Goal: Task Accomplishment & Management: Use online tool/utility

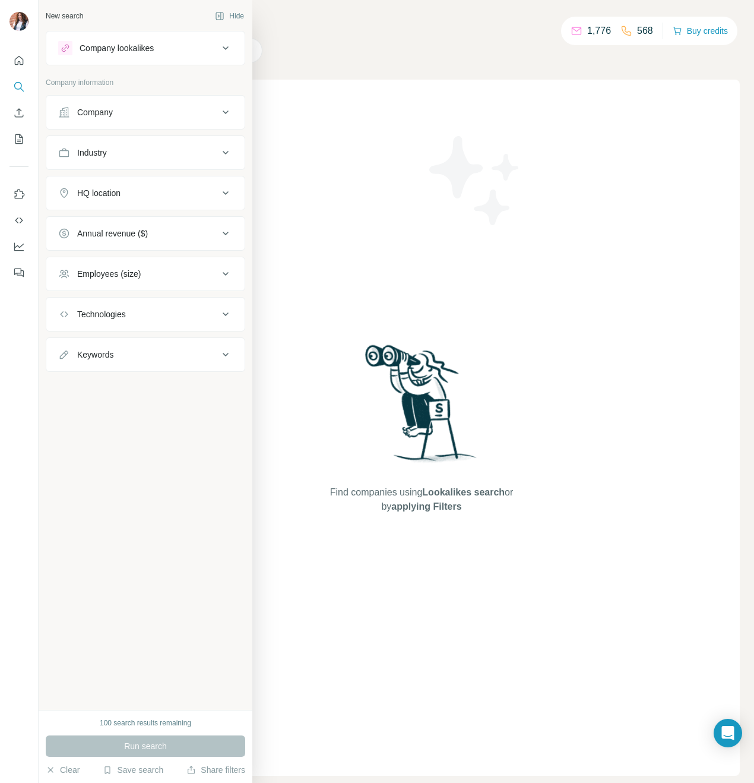
click at [83, 47] on div "Company lookalikes" at bounding box center [117, 48] width 74 height 12
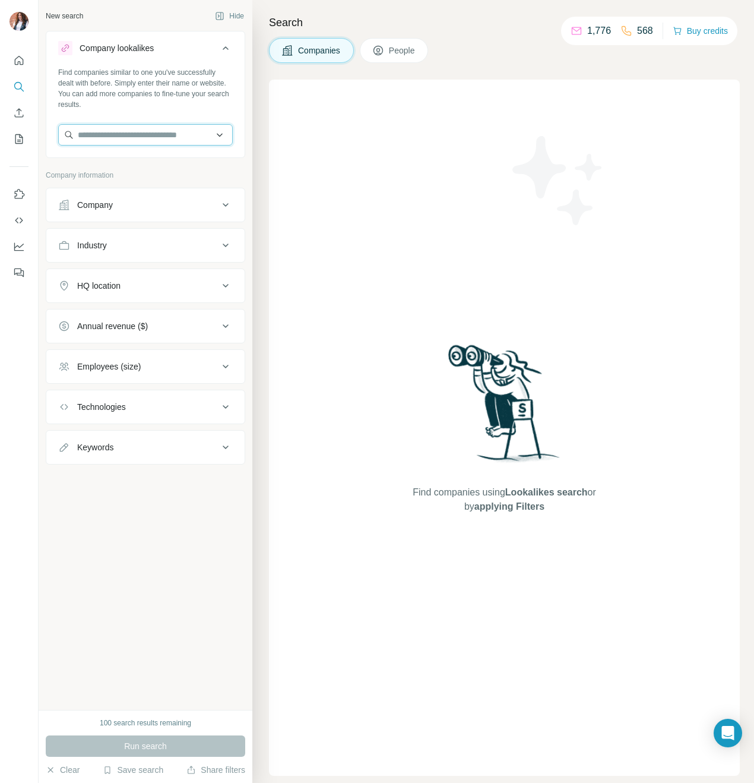
click at [115, 137] on input "text" at bounding box center [145, 134] width 175 height 21
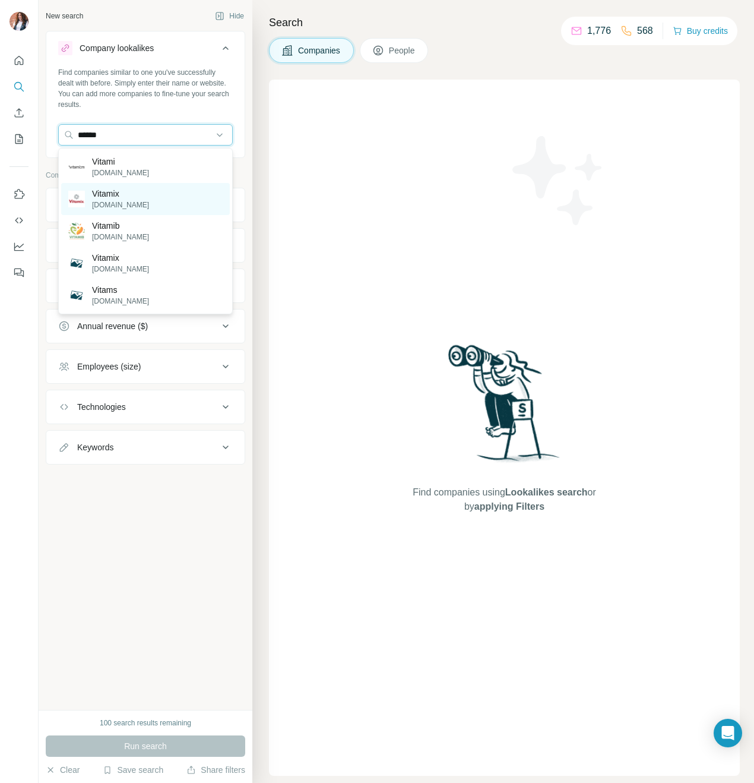
type input "******"
click at [122, 195] on p "Vitamix" at bounding box center [120, 194] width 57 height 12
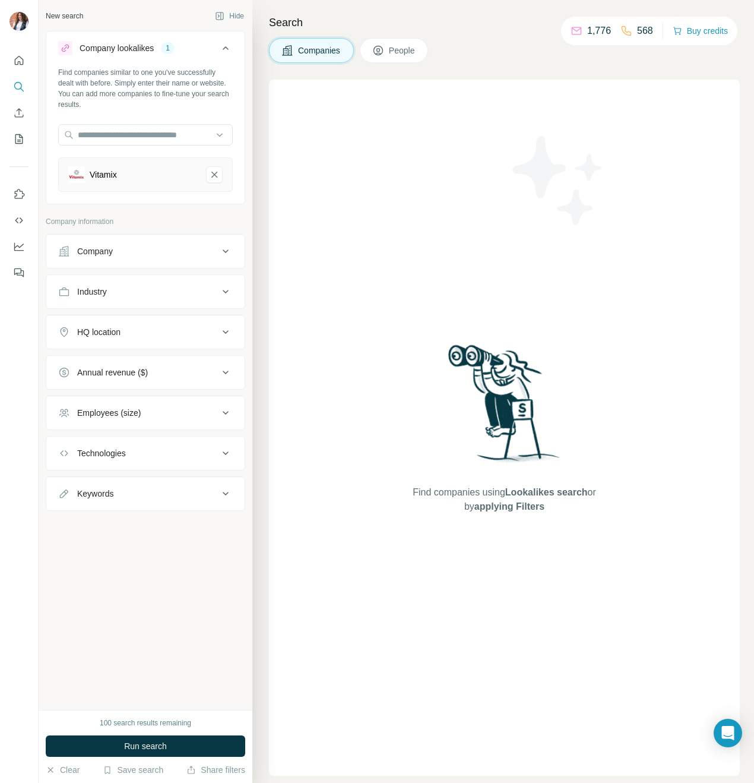
click at [170, 252] on div "Company" at bounding box center [138, 251] width 160 height 12
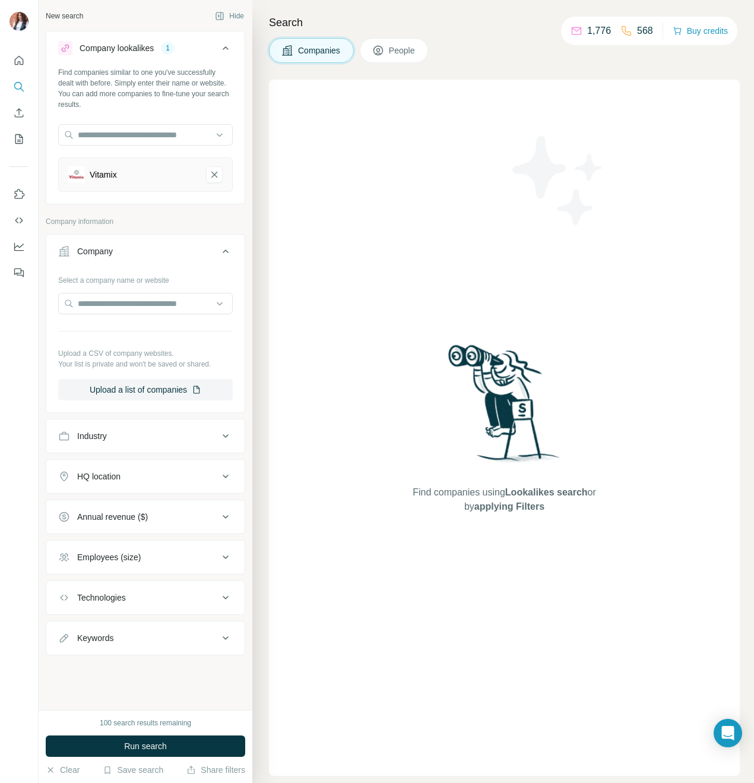
click at [195, 252] on div "Company" at bounding box center [138, 251] width 160 height 12
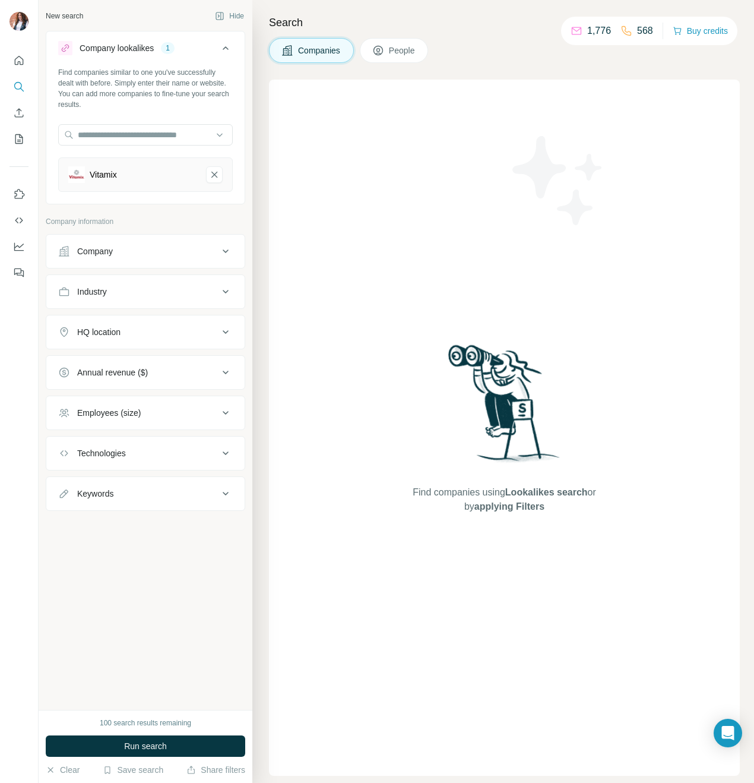
click at [203, 293] on div "Industry" at bounding box center [138, 292] width 160 height 12
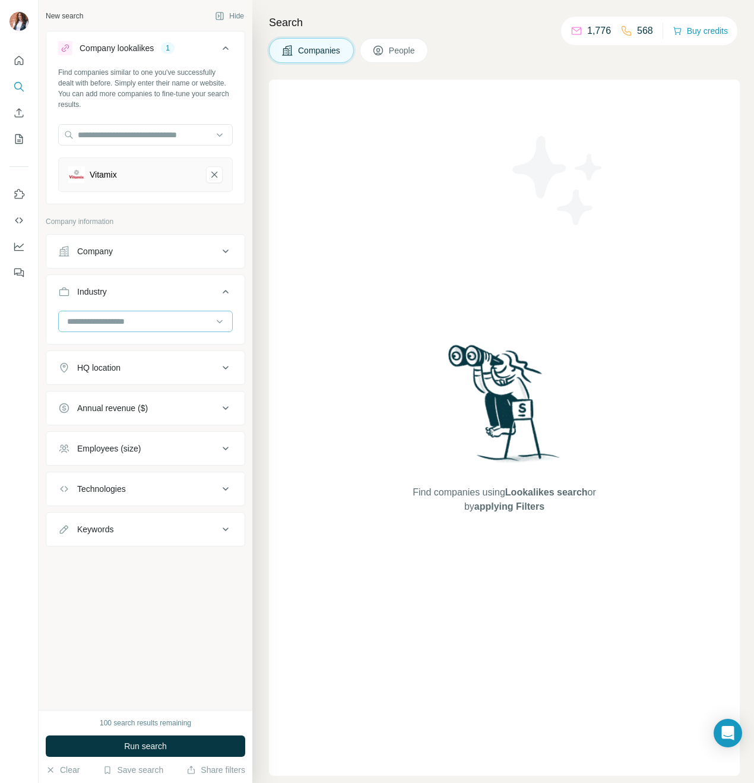
click at [200, 321] on input at bounding box center [139, 321] width 147 height 13
click at [176, 291] on div "Industry" at bounding box center [138, 292] width 160 height 12
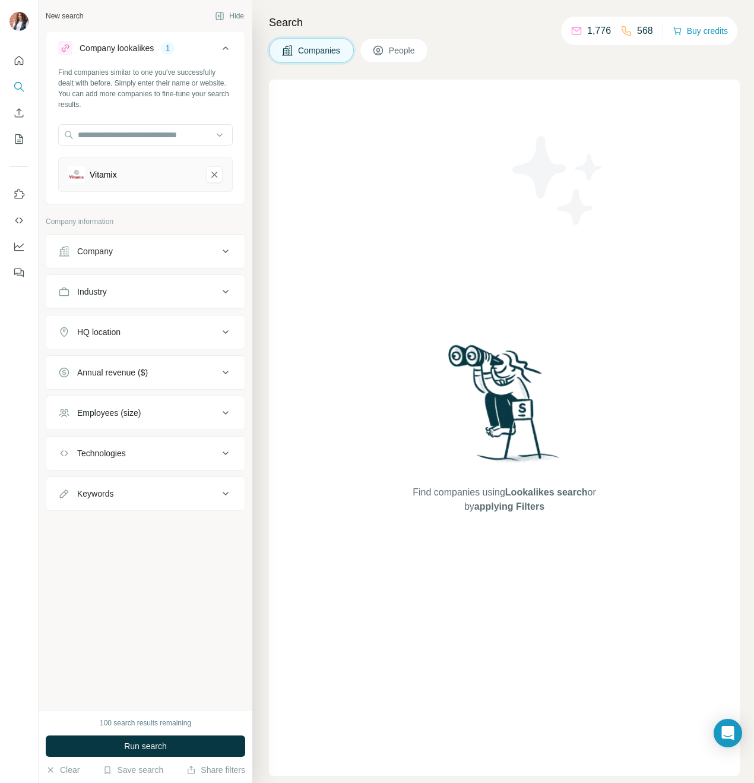
click at [201, 332] on div "HQ location" at bounding box center [138, 332] width 160 height 12
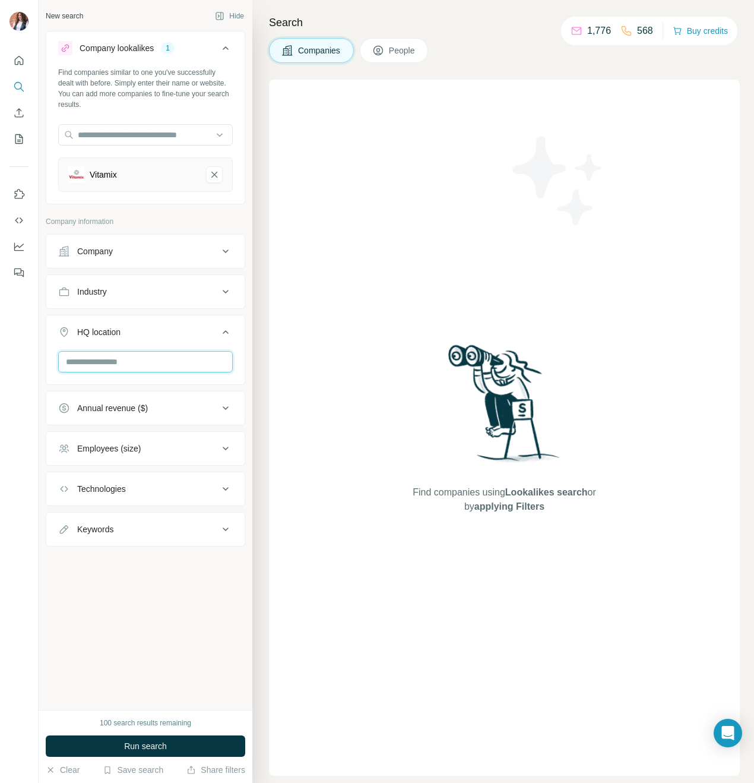
click at [172, 362] on input "text" at bounding box center [145, 361] width 175 height 21
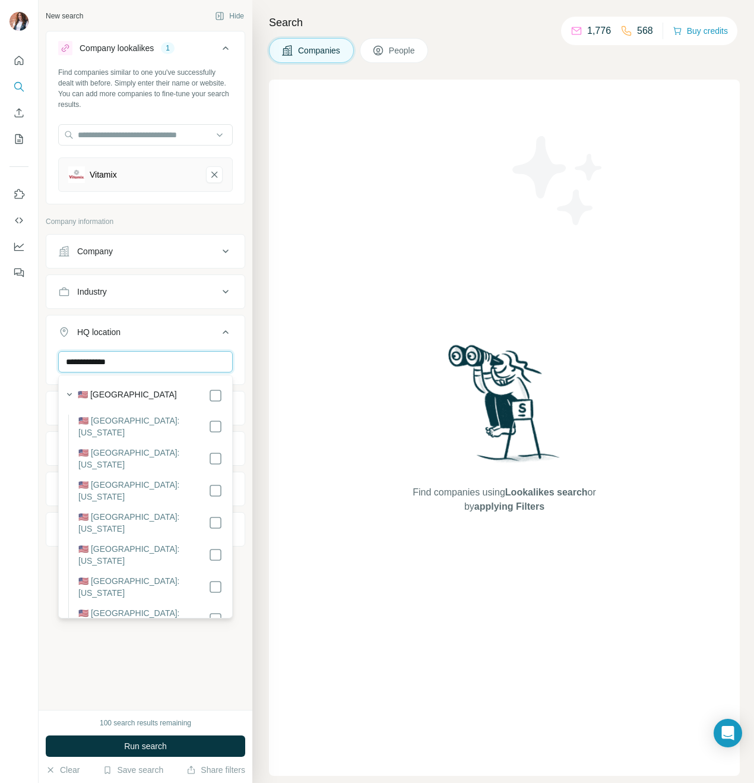
type input "**********"
click at [167, 394] on div "🇺🇸 [GEOGRAPHIC_DATA]" at bounding box center [150, 396] width 145 height 14
click at [226, 330] on icon at bounding box center [226, 332] width 6 height 4
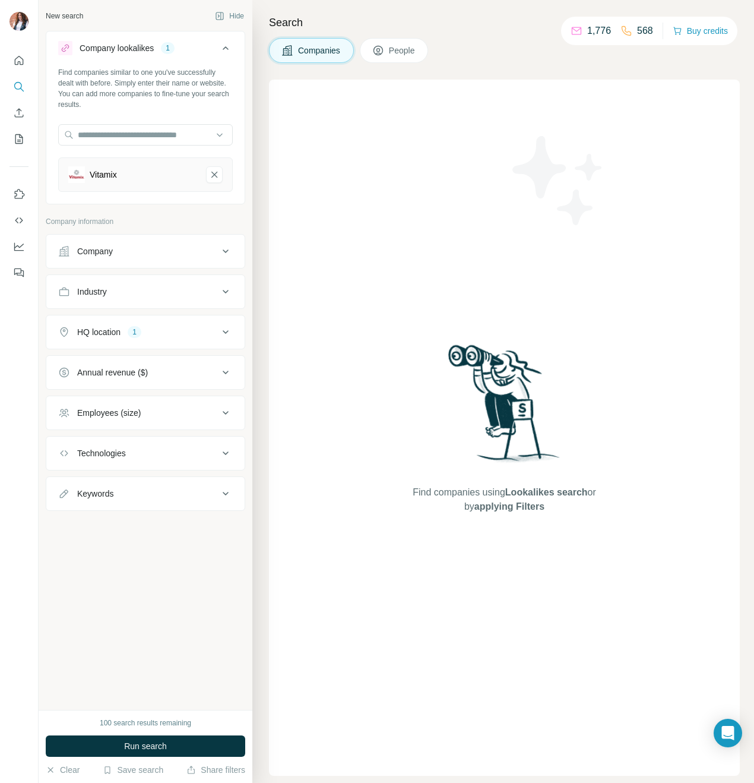
click at [219, 453] on icon at bounding box center [226, 453] width 14 height 14
click at [197, 482] on input "text" at bounding box center [145, 482] width 175 height 21
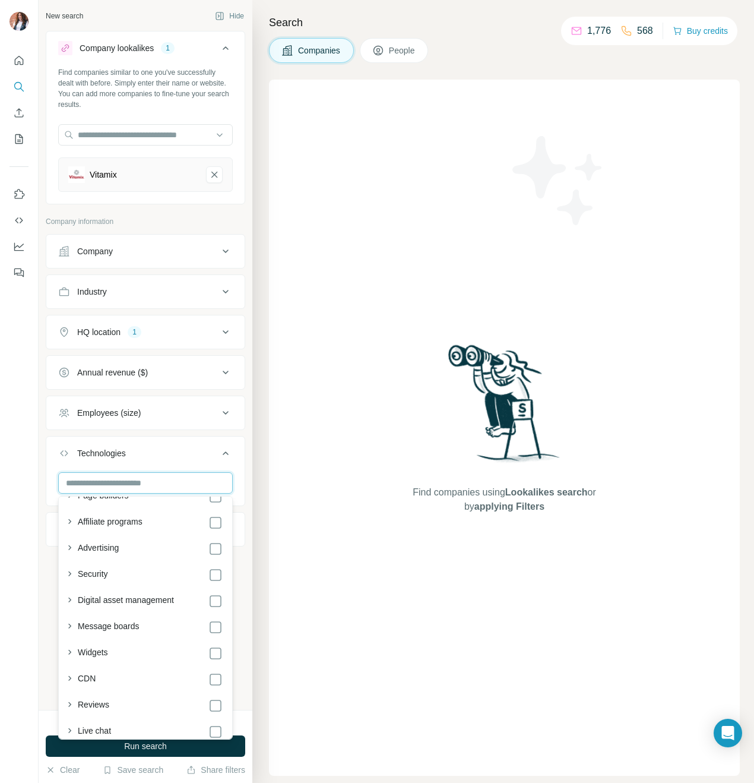
scroll to position [475, 0]
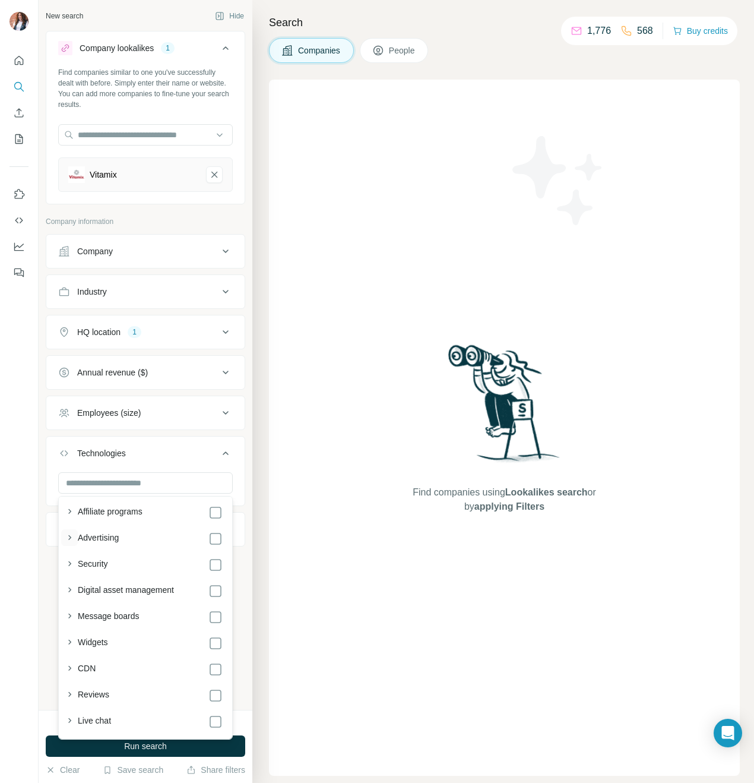
click at [73, 536] on icon "button" at bounding box center [70, 538] width 12 height 12
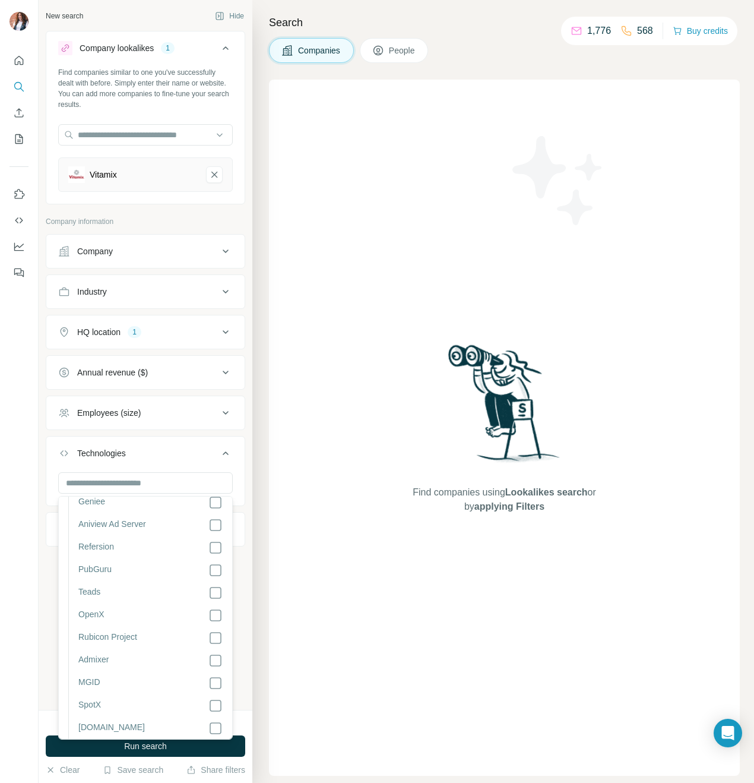
scroll to position [652, 0]
click at [226, 451] on icon at bounding box center [226, 453] width 14 height 14
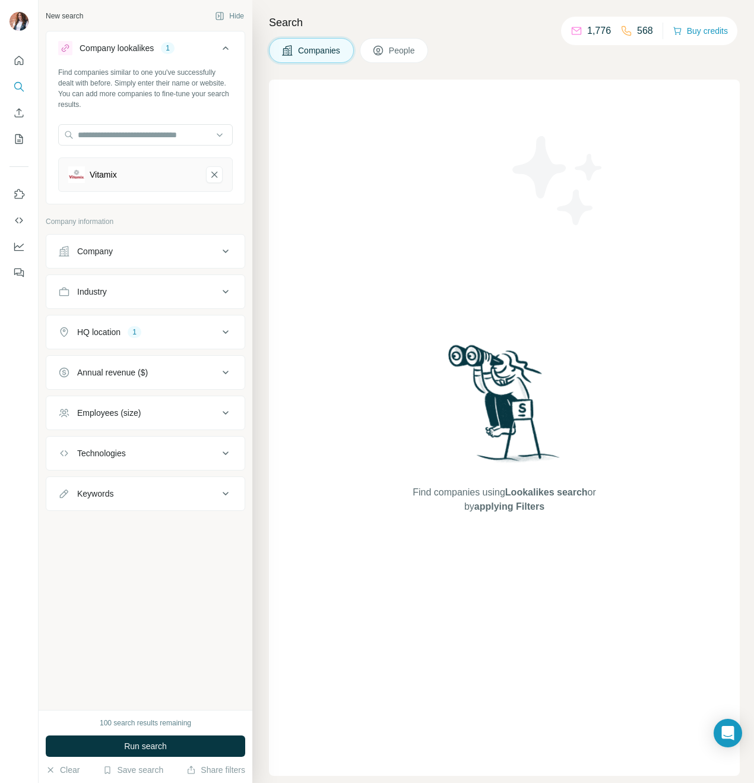
click at [211, 368] on div "Annual revenue ($)" at bounding box center [138, 373] width 160 height 12
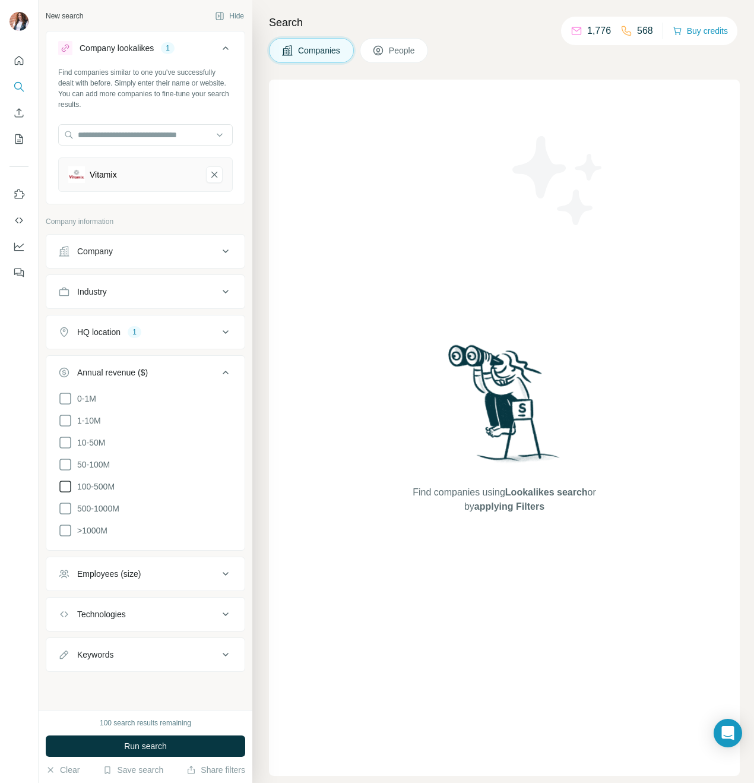
click at [65, 485] on icon at bounding box center [65, 486] width 14 height 14
click at [64, 508] on icon at bounding box center [65, 508] width 14 height 14
click at [64, 530] on icon at bounding box center [65, 530] width 14 height 14
click at [66, 466] on icon at bounding box center [65, 464] width 14 height 14
click at [233, 371] on button "Annual revenue ($) 4" at bounding box center [145, 374] width 198 height 33
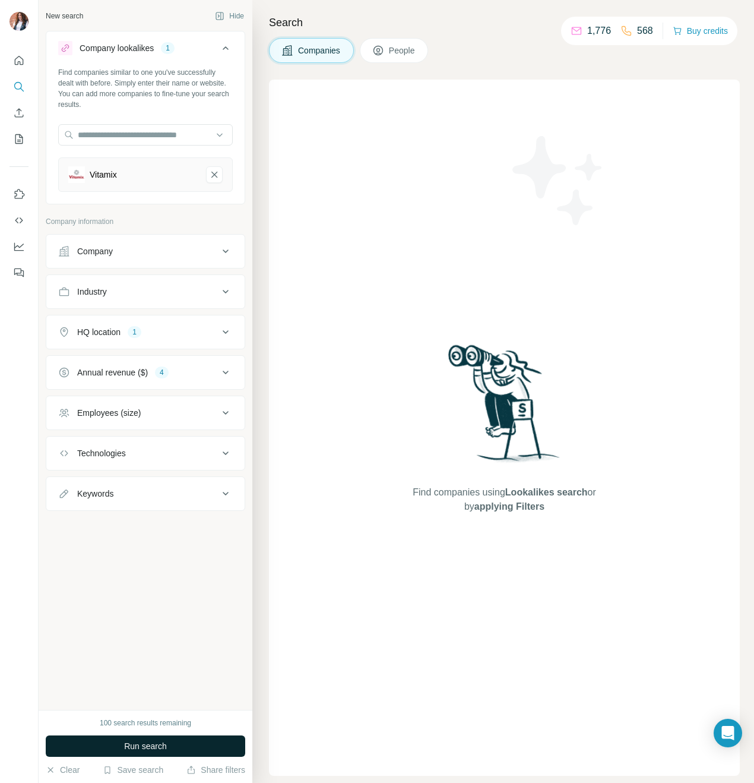
click at [186, 746] on button "Run search" at bounding box center [146, 745] width 200 height 21
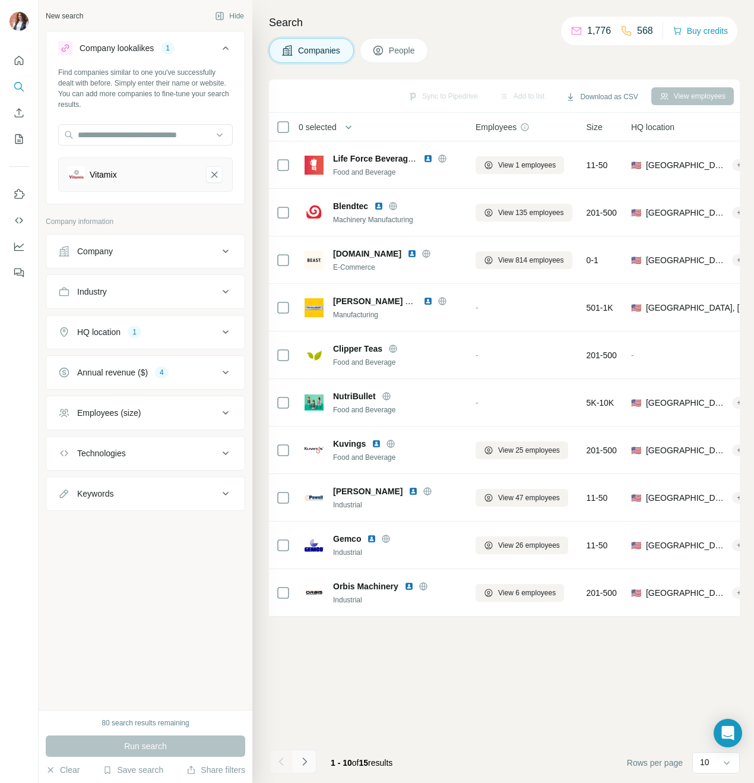
click at [299, 766] on button "Navigate to next page" at bounding box center [305, 762] width 24 height 24
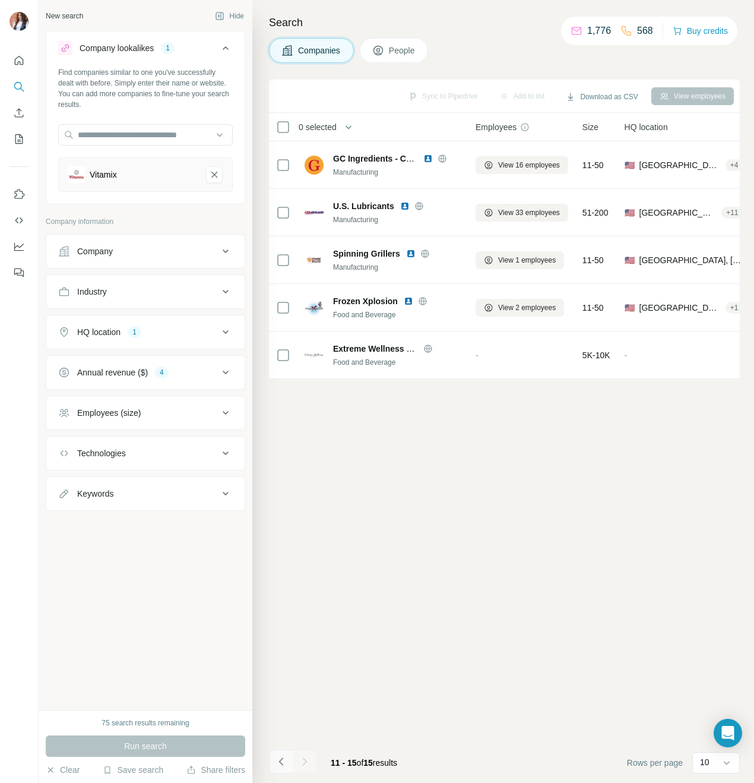
click at [279, 762] on icon "Navigate to previous page" at bounding box center [282, 762] width 12 height 12
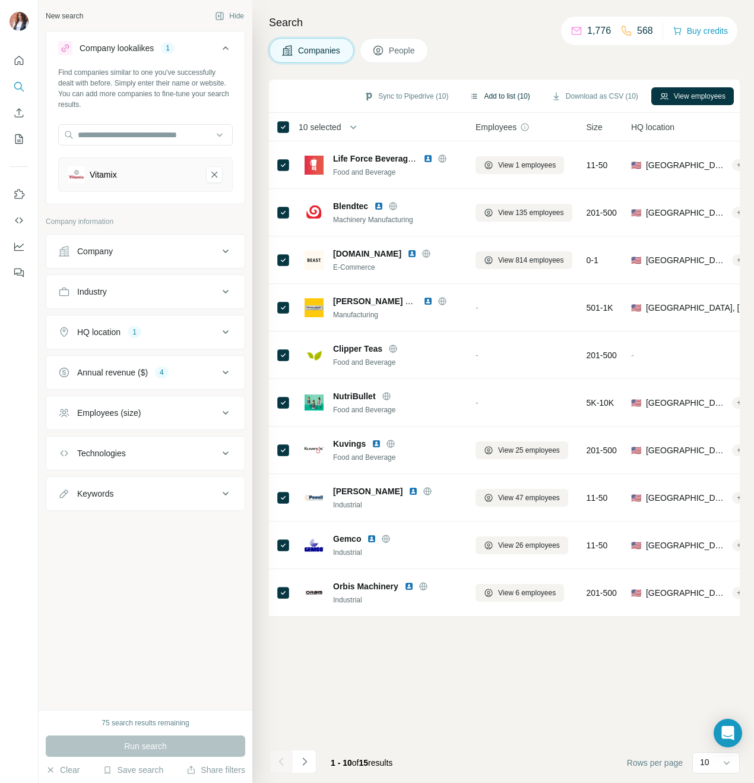
click at [507, 90] on button "Add to list (10)" at bounding box center [500, 96] width 77 height 18
click at [478, 94] on button "Add to list (10)" at bounding box center [500, 96] width 77 height 18
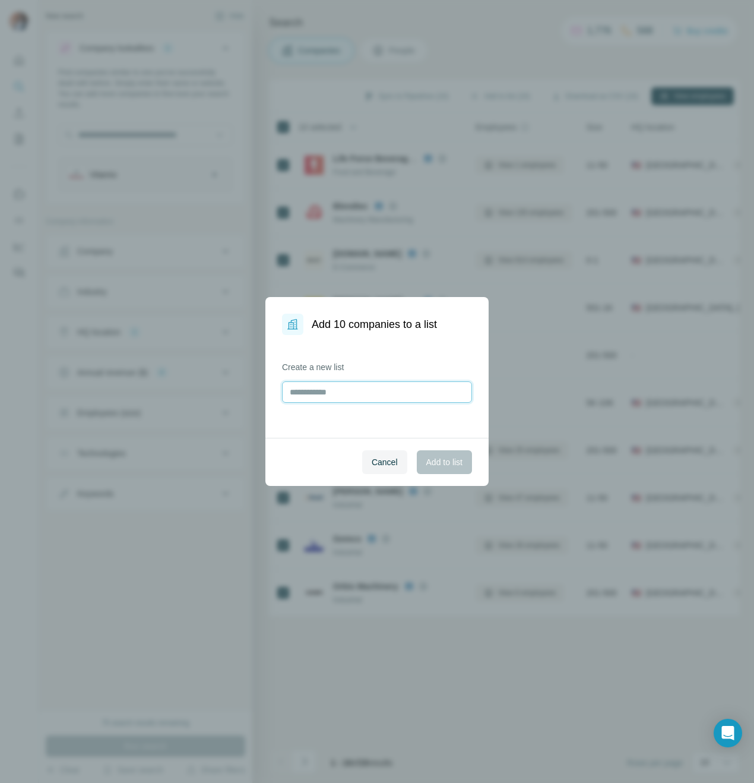
click at [326, 387] on input "text" at bounding box center [377, 391] width 190 height 21
type input "**********"
click at [444, 469] on button "Add to list" at bounding box center [444, 462] width 55 height 24
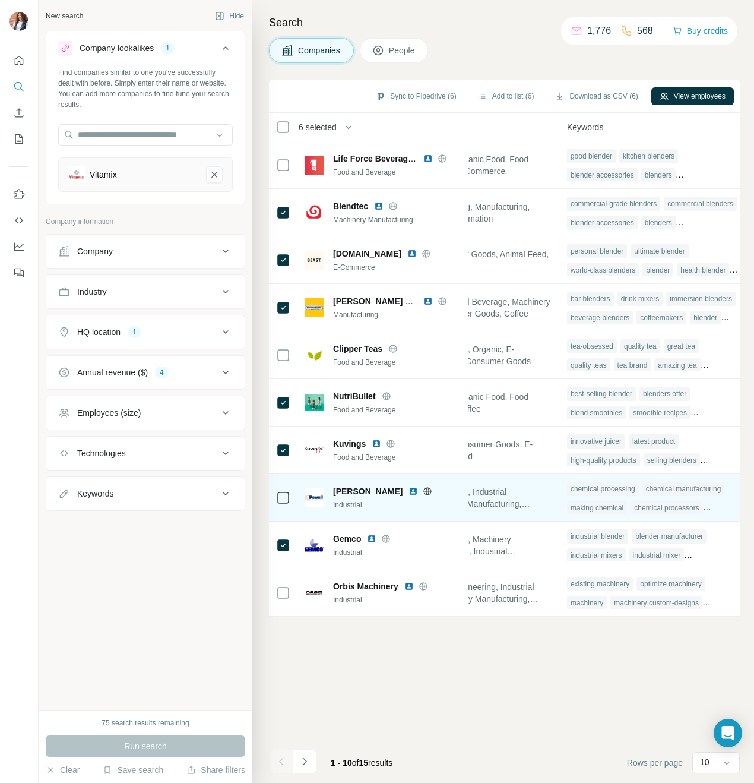
scroll to position [0, 970]
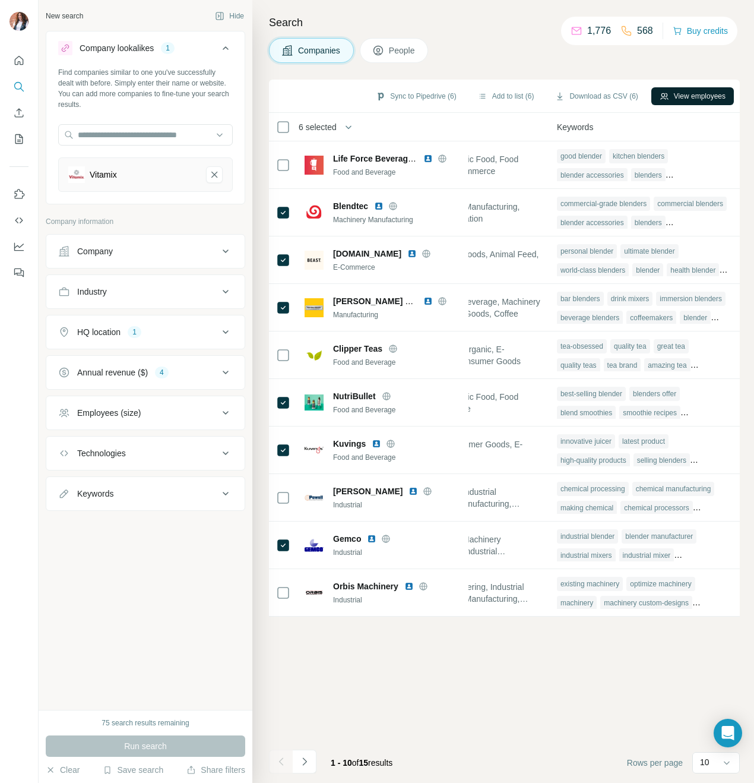
click at [677, 97] on button "View employees" at bounding box center [693, 96] width 83 height 18
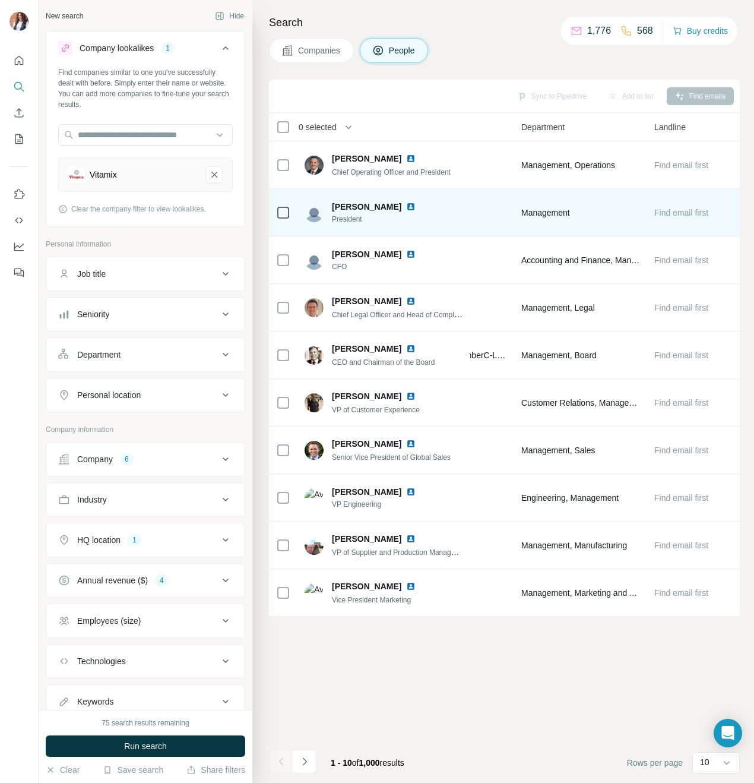
scroll to position [0, 551]
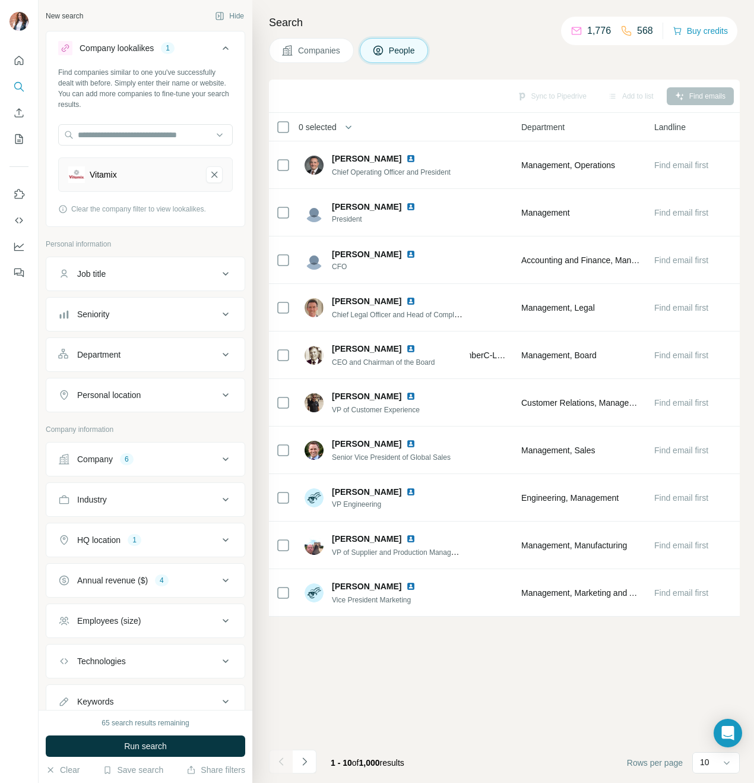
click at [155, 270] on div "Job title" at bounding box center [138, 274] width 160 height 12
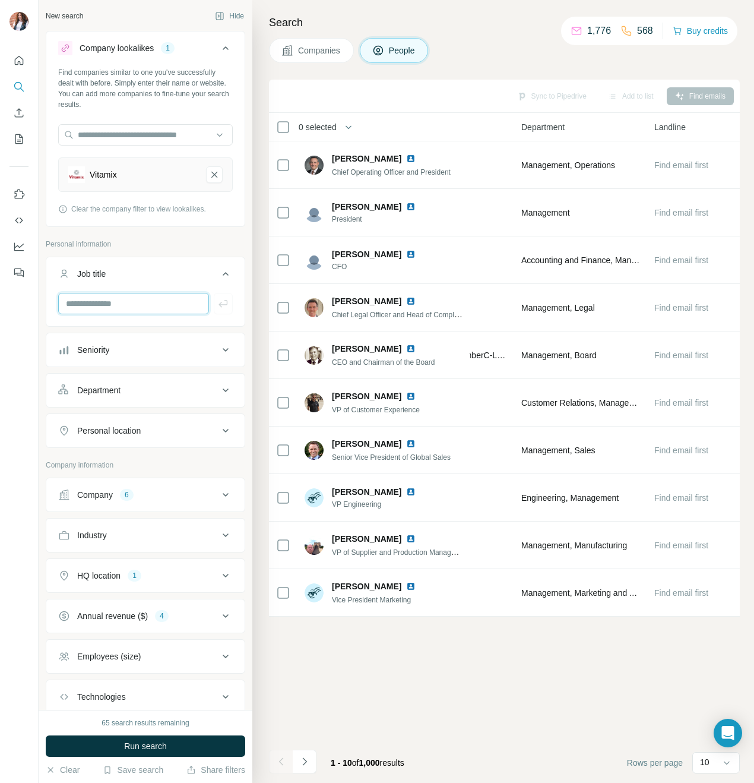
click at [149, 304] on input "text" at bounding box center [133, 303] width 151 height 21
type input "*"
type input "*********"
click at [187, 343] on button "Seniority" at bounding box center [145, 350] width 198 height 29
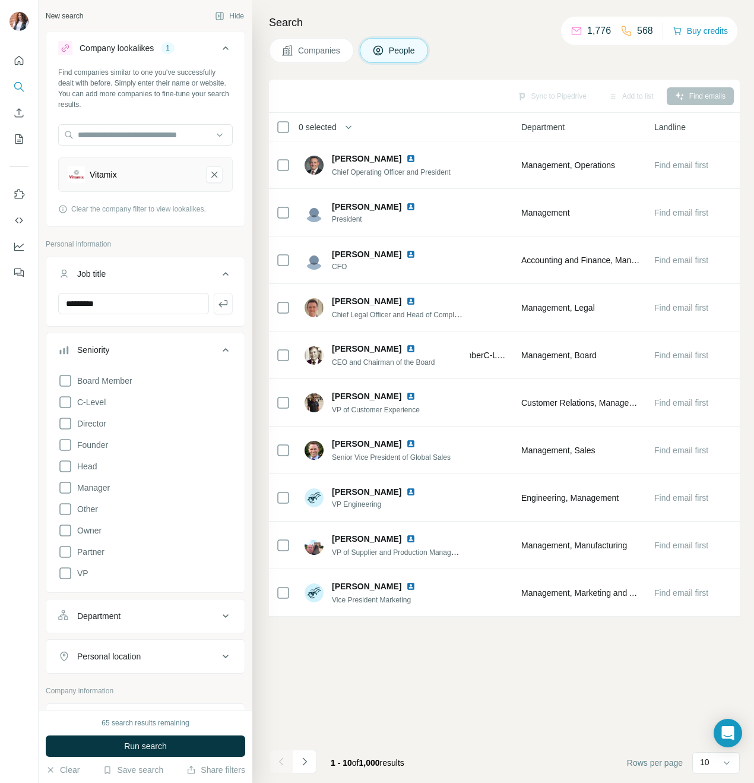
scroll to position [17, 0]
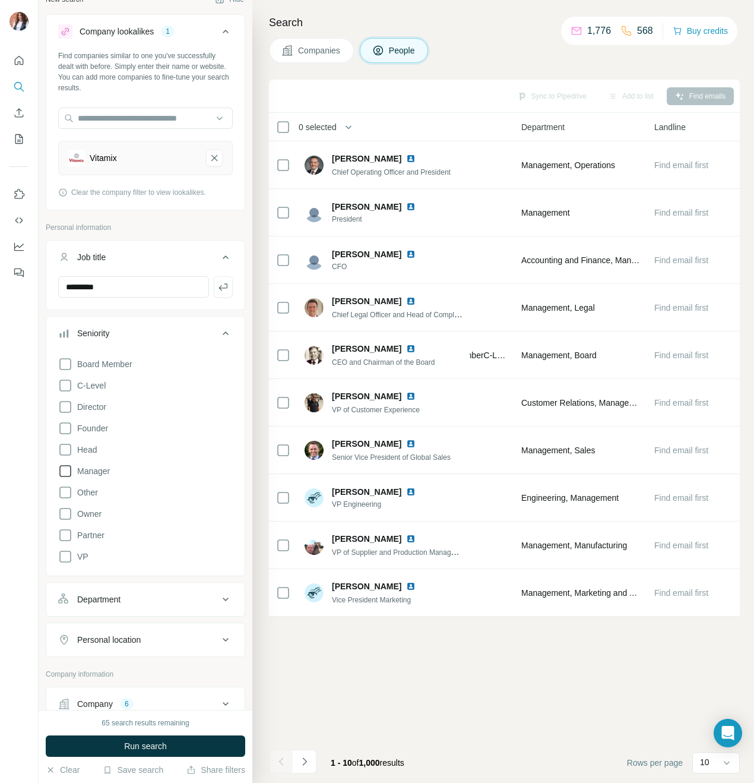
click at [64, 470] on icon at bounding box center [65, 471] width 14 height 14
click at [64, 449] on icon at bounding box center [65, 450] width 14 height 14
click at [63, 410] on icon at bounding box center [65, 407] width 14 height 14
click at [222, 336] on icon at bounding box center [226, 333] width 14 height 14
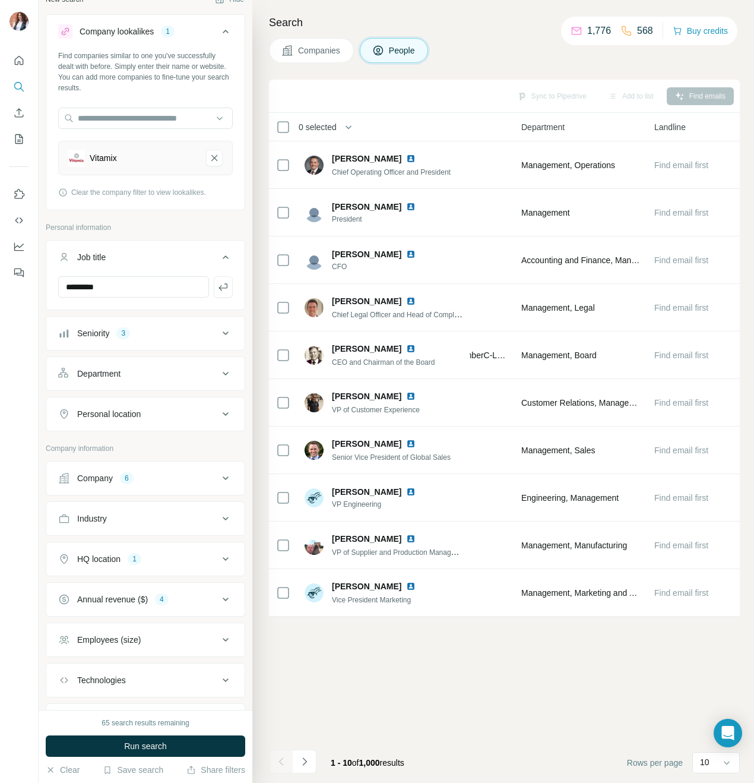
click at [197, 371] on div "Department" at bounding box center [138, 374] width 160 height 12
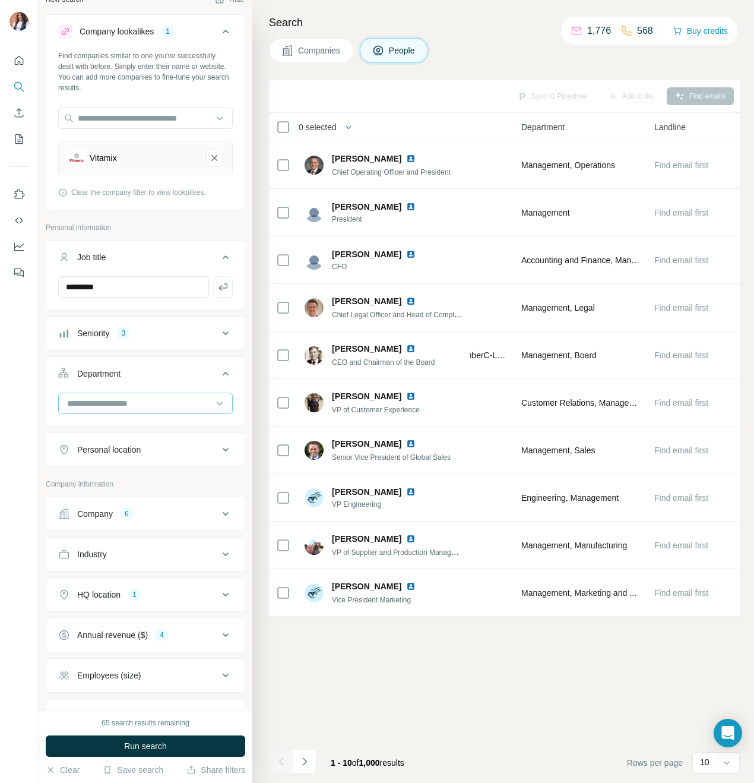
click at [182, 406] on input at bounding box center [139, 403] width 147 height 13
click at [161, 464] on div "Marketing and Advertising" at bounding box center [145, 460] width 169 height 21
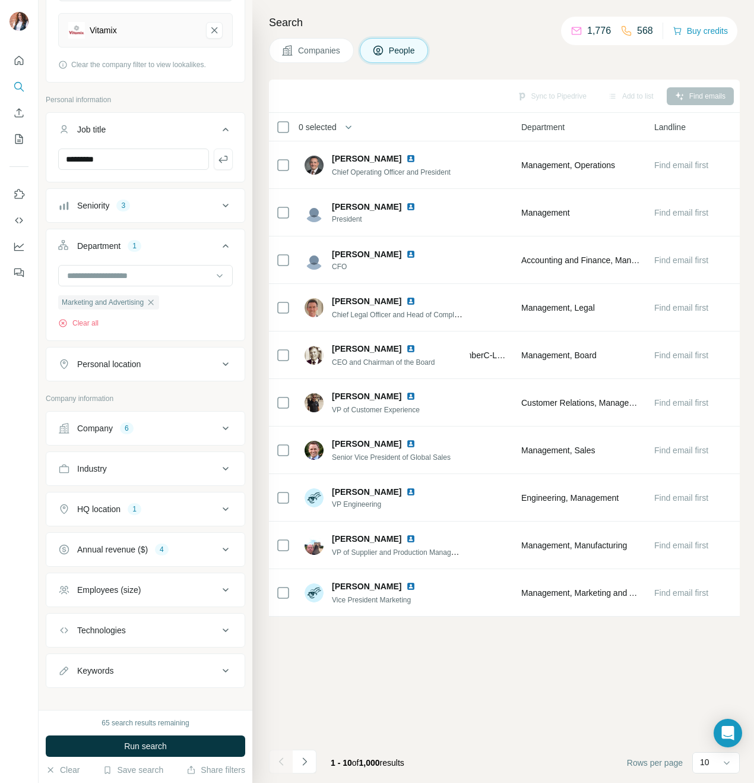
scroll to position [159, 0]
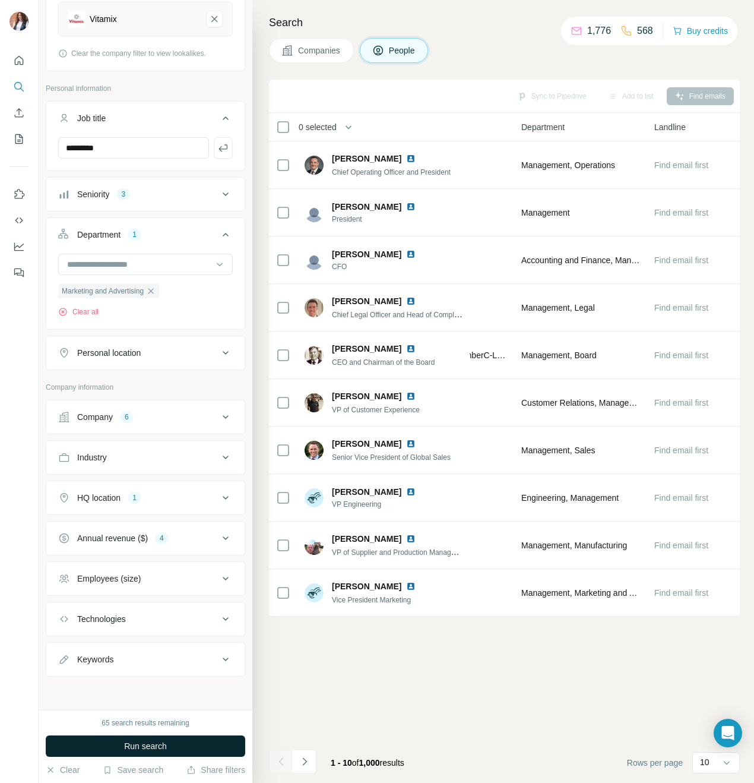
click at [189, 743] on button "Run search" at bounding box center [146, 745] width 200 height 21
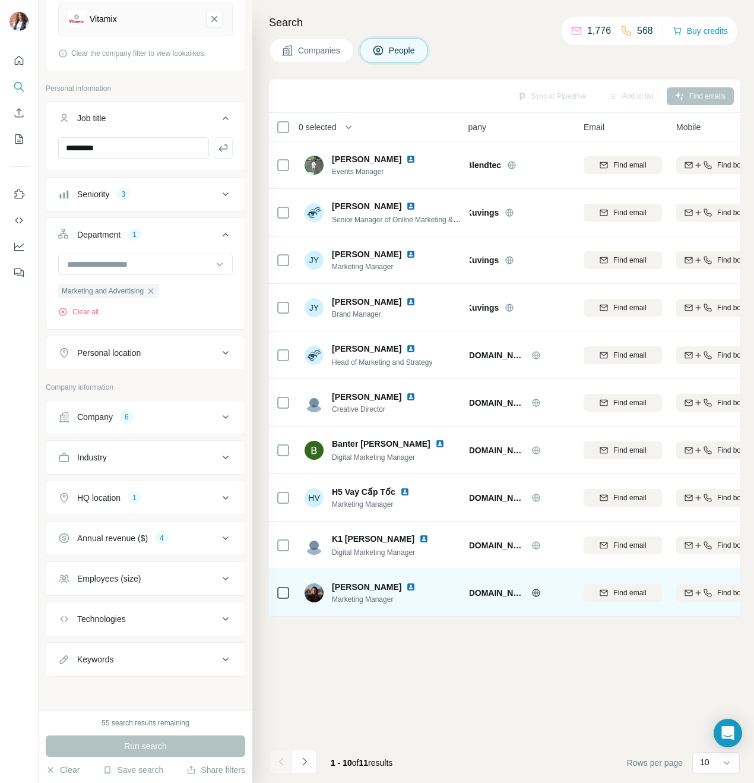
scroll to position [0, 0]
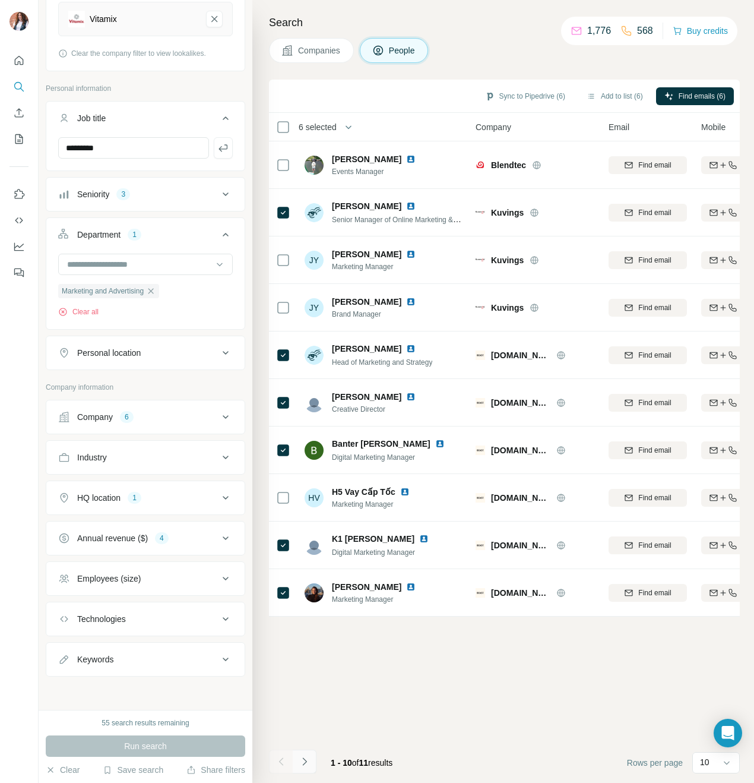
click at [309, 761] on icon "Navigate to next page" at bounding box center [305, 762] width 12 height 12
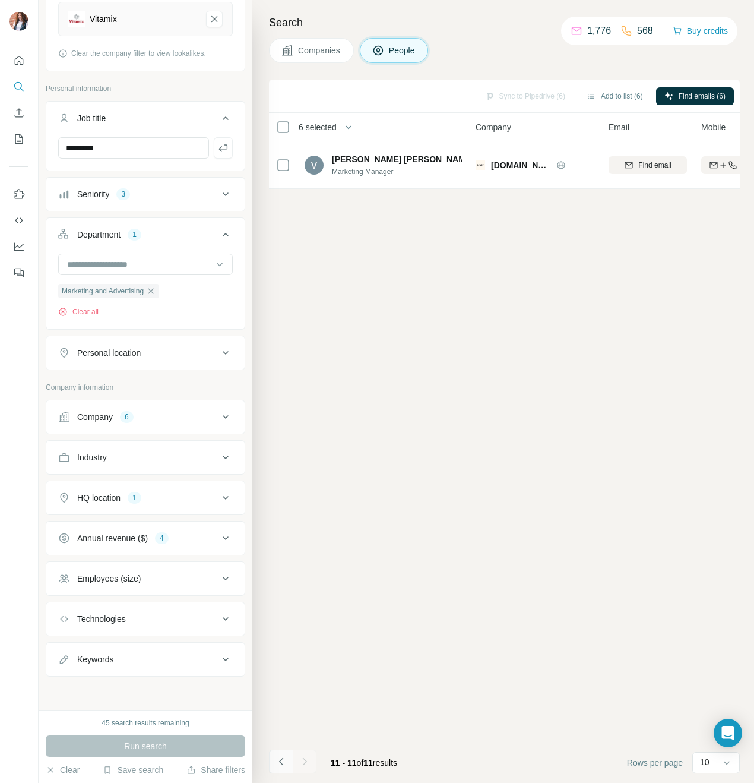
click at [280, 759] on icon "Navigate to previous page" at bounding box center [281, 761] width 4 height 8
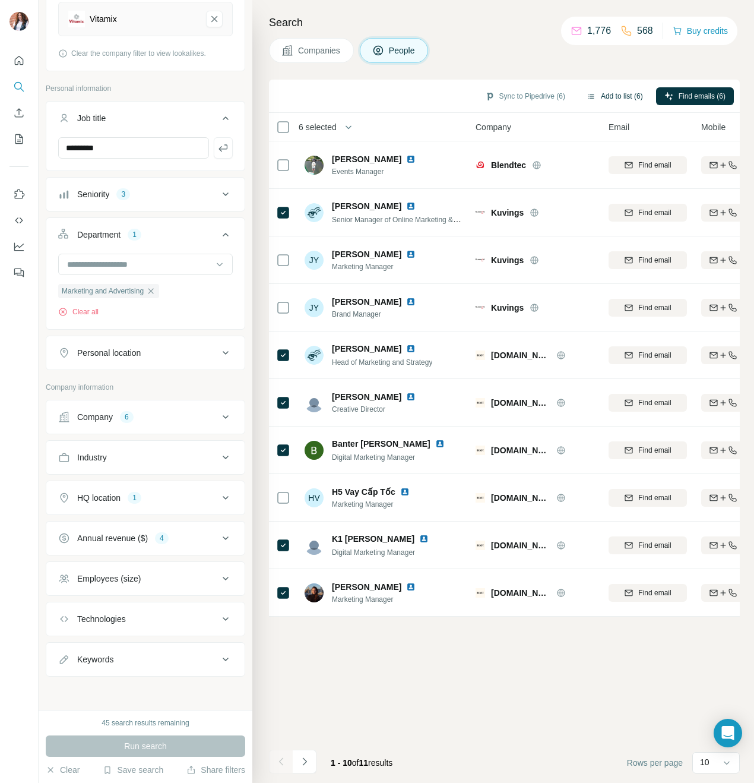
click at [618, 91] on button "Add to list (6)" at bounding box center [615, 96] width 73 height 18
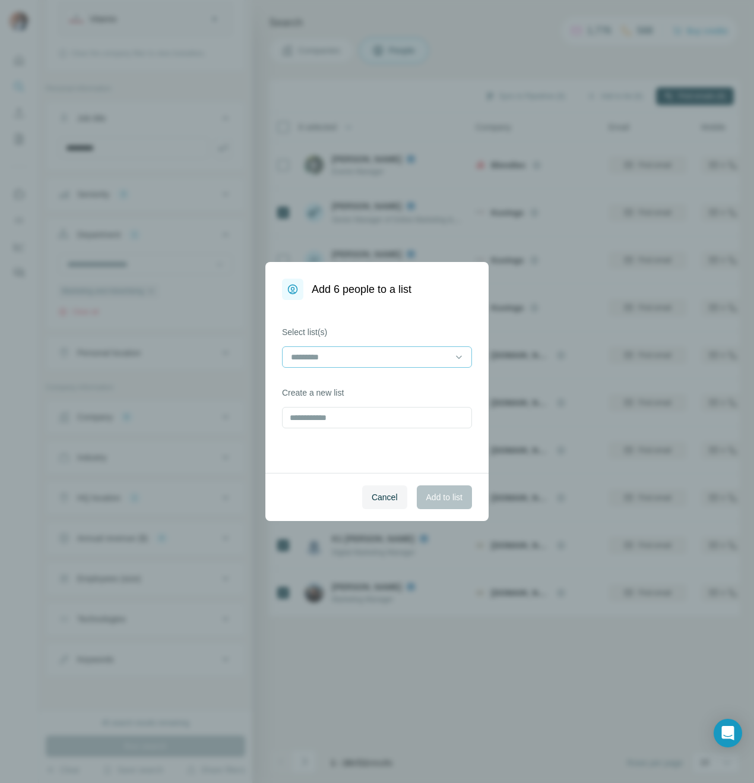
click at [365, 358] on input at bounding box center [370, 357] width 160 height 13
click at [394, 353] on input at bounding box center [370, 357] width 160 height 13
click at [388, 329] on label "Select list(s)" at bounding box center [377, 332] width 190 height 12
click at [372, 409] on input "text" at bounding box center [377, 417] width 190 height 21
click at [374, 493] on span "Cancel" at bounding box center [385, 497] width 26 height 12
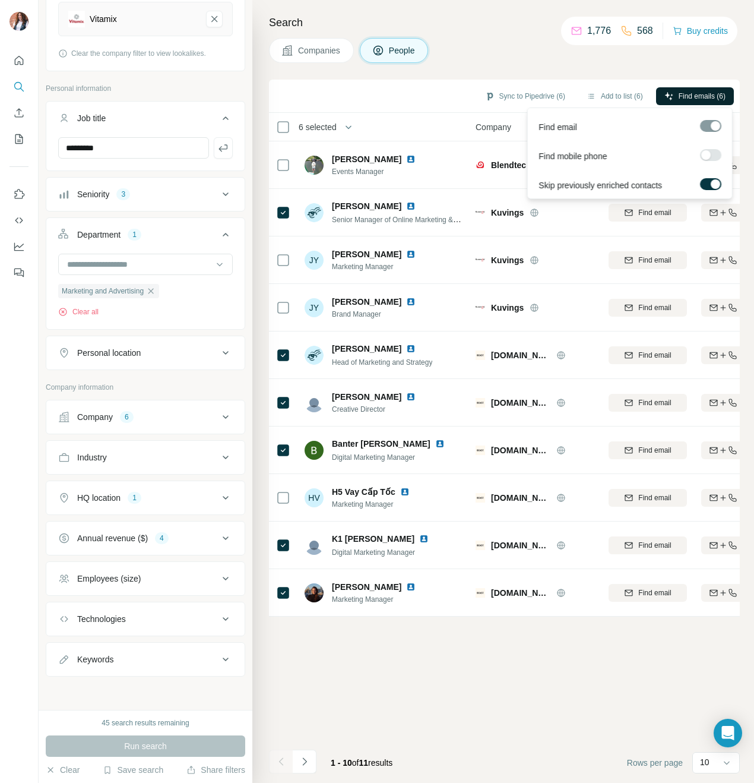
click at [694, 96] on span "Find emails (6)" at bounding box center [702, 96] width 47 height 11
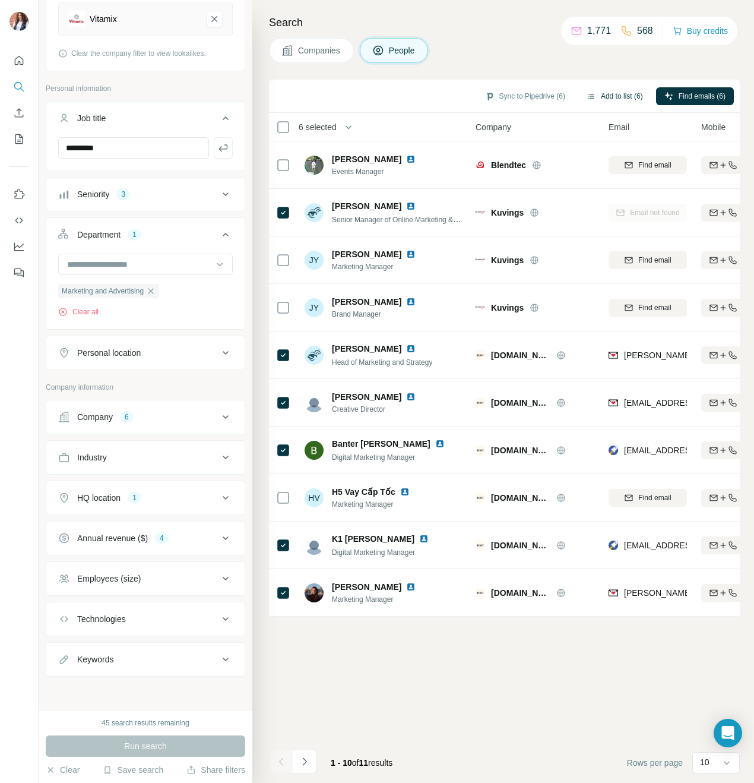
click at [607, 94] on button "Add to list (6)" at bounding box center [615, 96] width 73 height 18
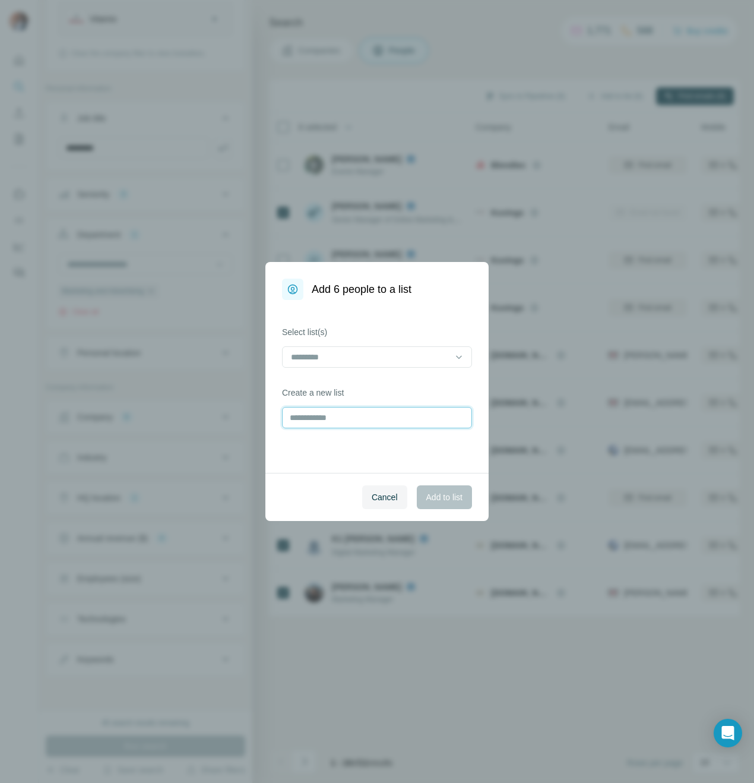
click at [392, 412] on input "text" at bounding box center [377, 417] width 190 height 21
type input "**********"
click at [437, 503] on span "Add to list" at bounding box center [445, 497] width 36 height 12
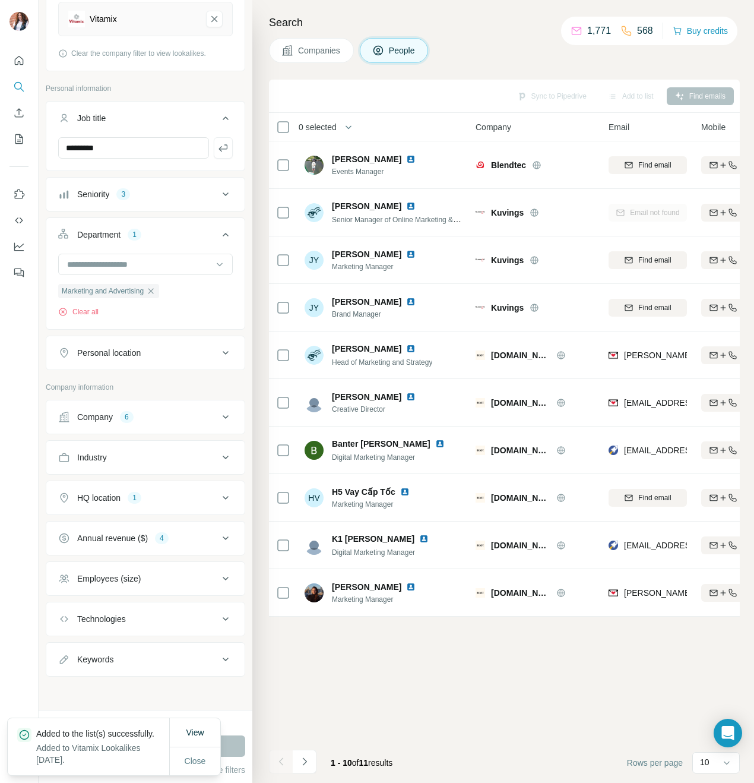
click at [336, 53] on span "Companies" at bounding box center [319, 51] width 43 height 12
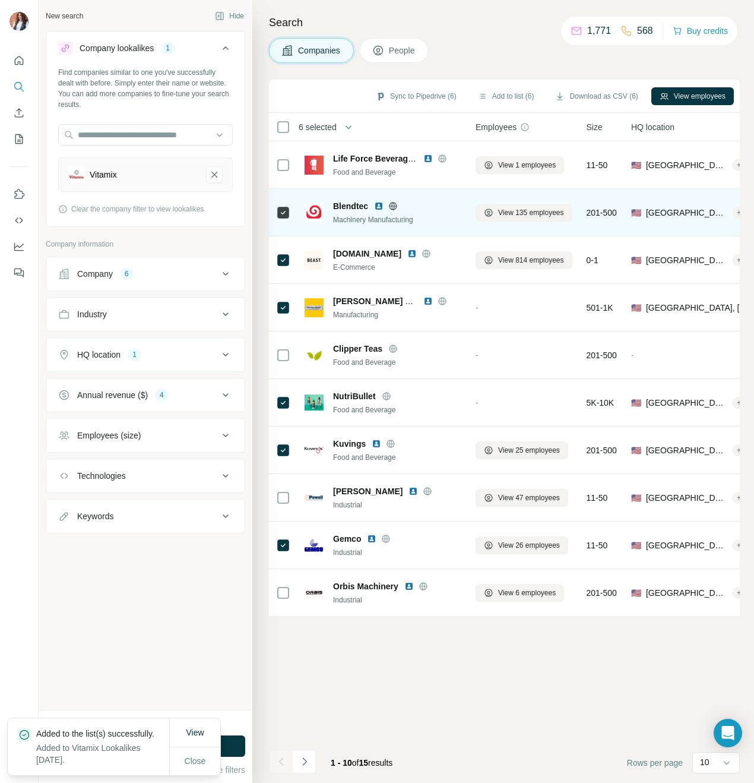
click at [278, 218] on div at bounding box center [283, 213] width 14 height 14
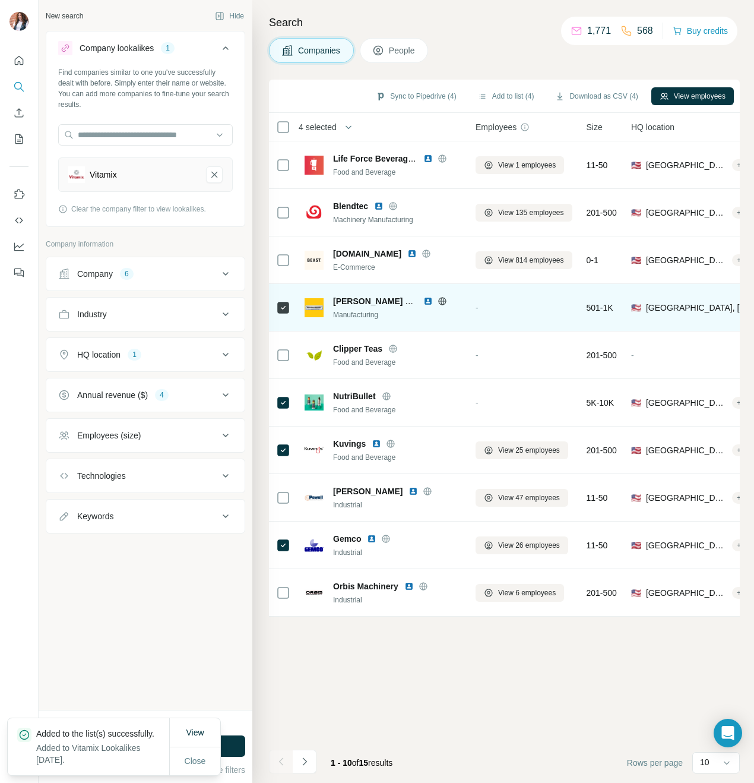
click at [283, 315] on div at bounding box center [283, 307] width 14 height 33
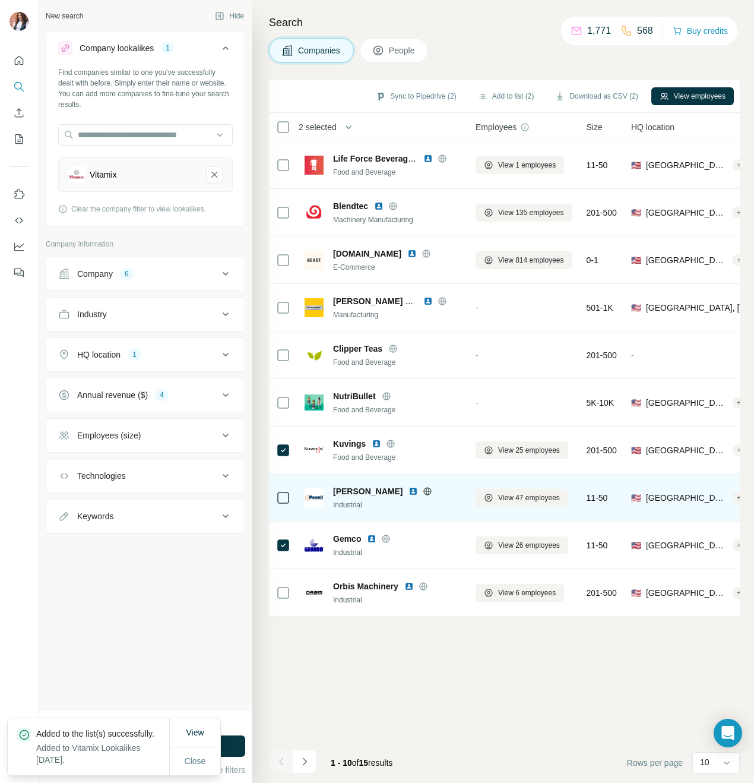
click at [282, 456] on div at bounding box center [283, 450] width 14 height 14
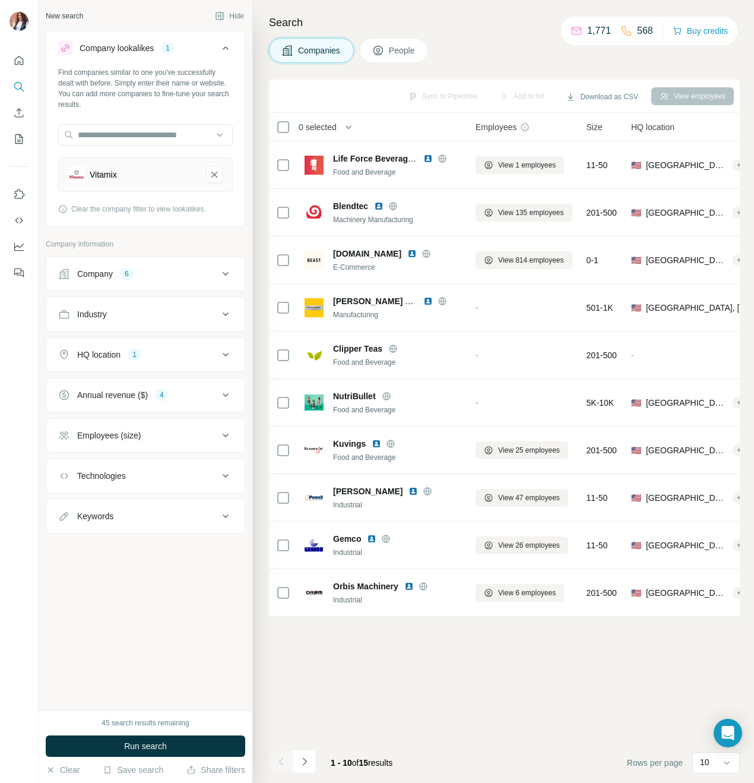
drag, startPoint x: 305, startPoint y: 760, endPoint x: 356, endPoint y: 731, distance: 58.6
click at [305, 760] on icon "Navigate to next page" at bounding box center [304, 761] width 4 height 8
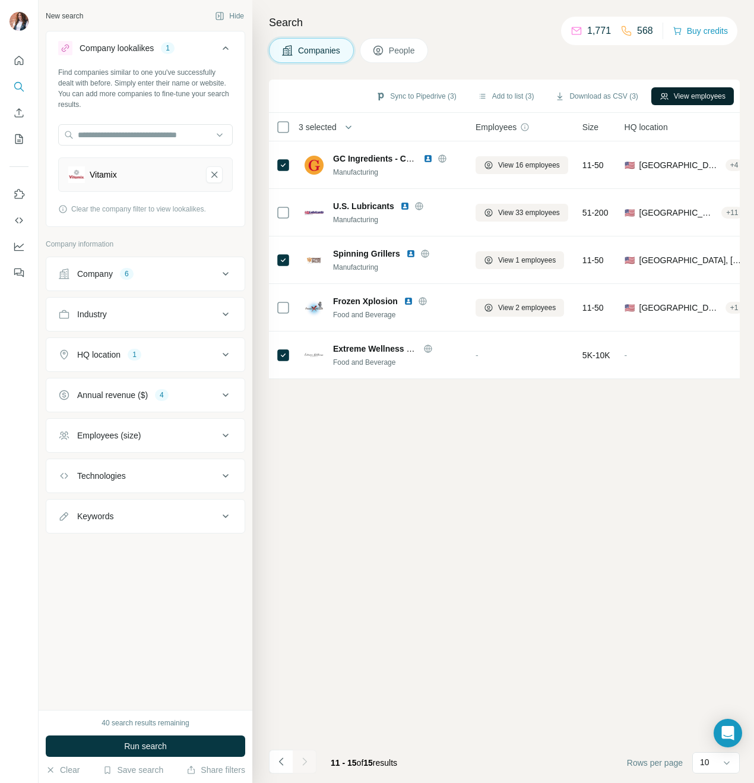
click at [716, 92] on button "View employees" at bounding box center [693, 96] width 83 height 18
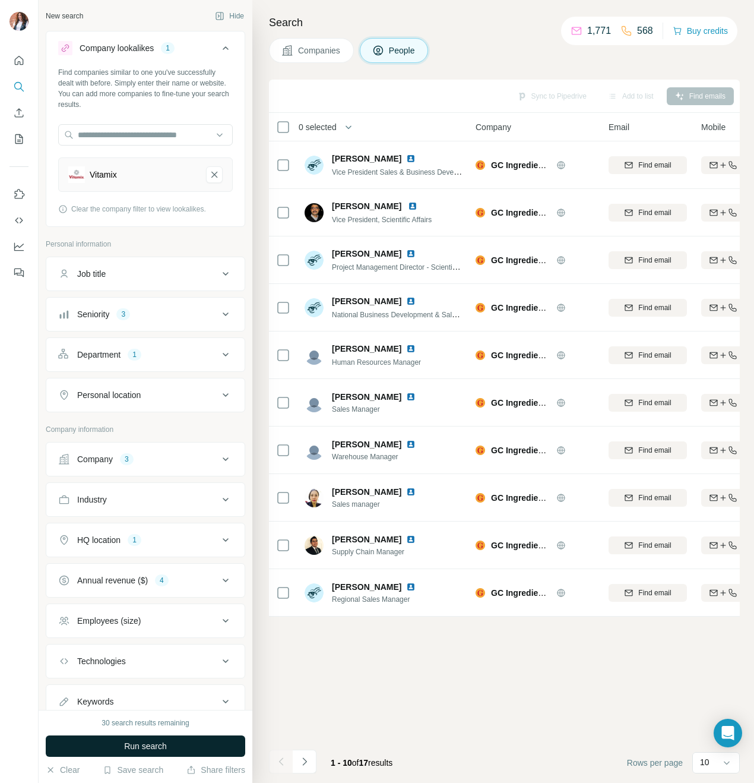
click at [146, 741] on span "Run search" at bounding box center [145, 746] width 43 height 12
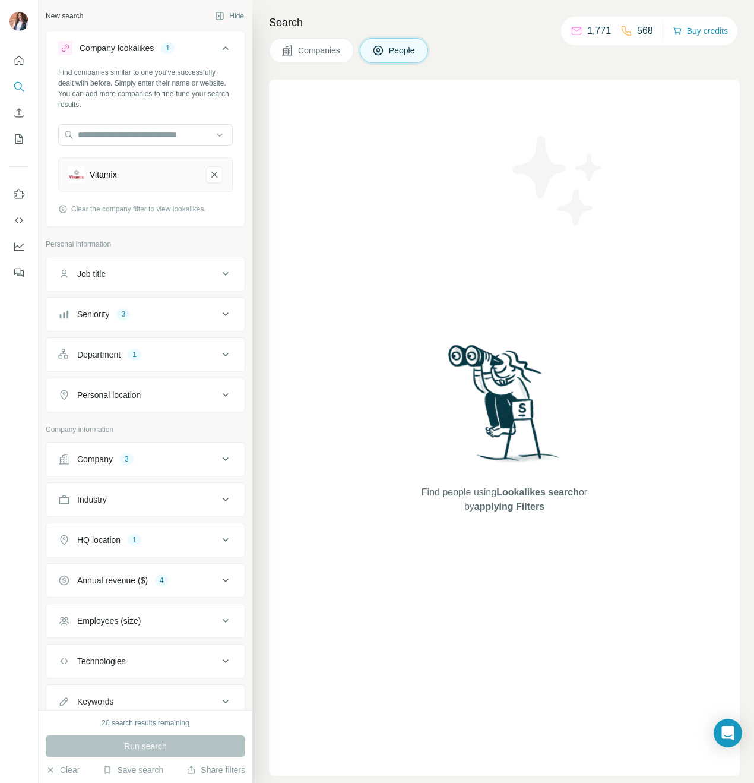
click at [391, 52] on button "People" at bounding box center [394, 50] width 69 height 25
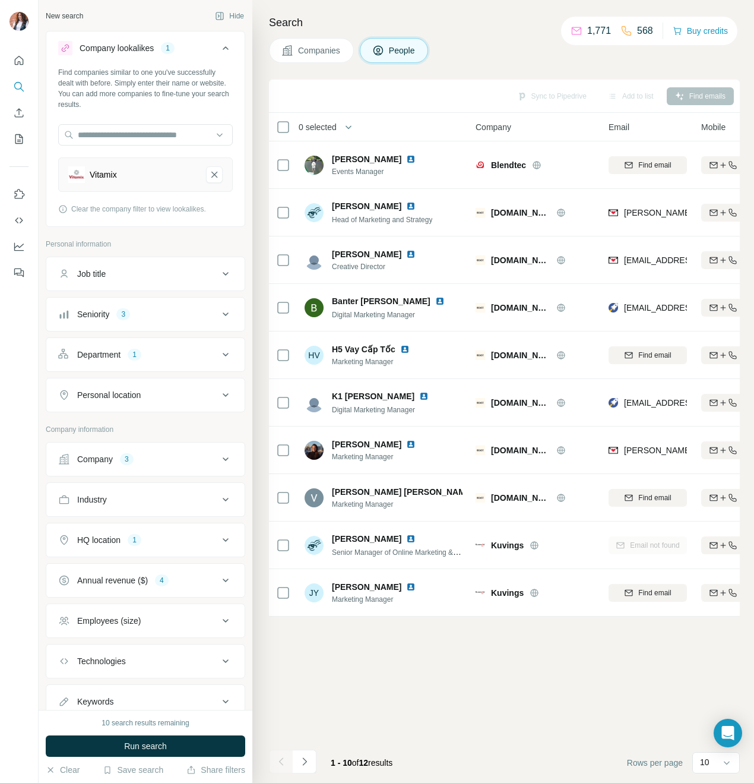
click at [292, 49] on icon at bounding box center [288, 51] width 12 height 12
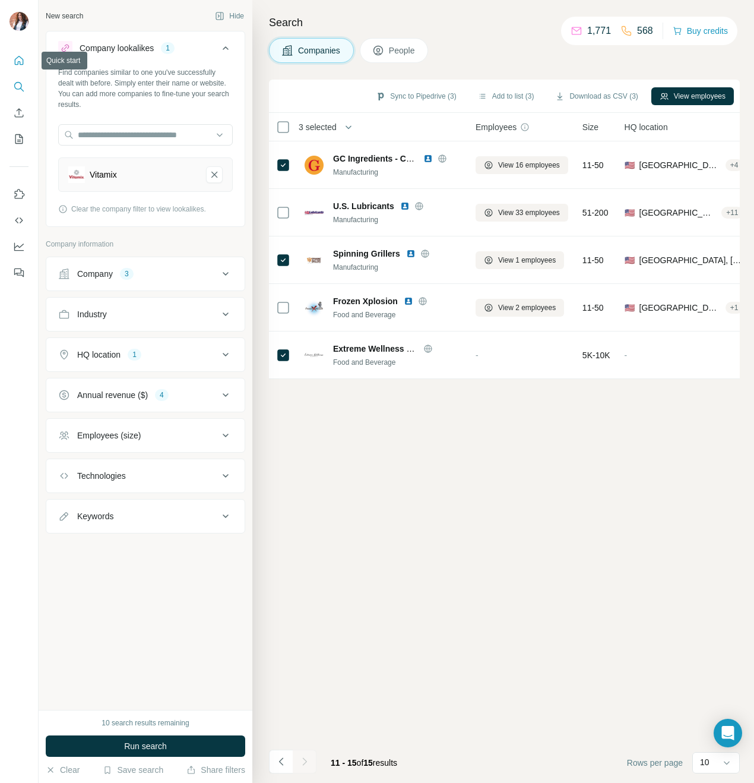
click at [18, 60] on icon "Quick start" at bounding box center [19, 61] width 12 height 12
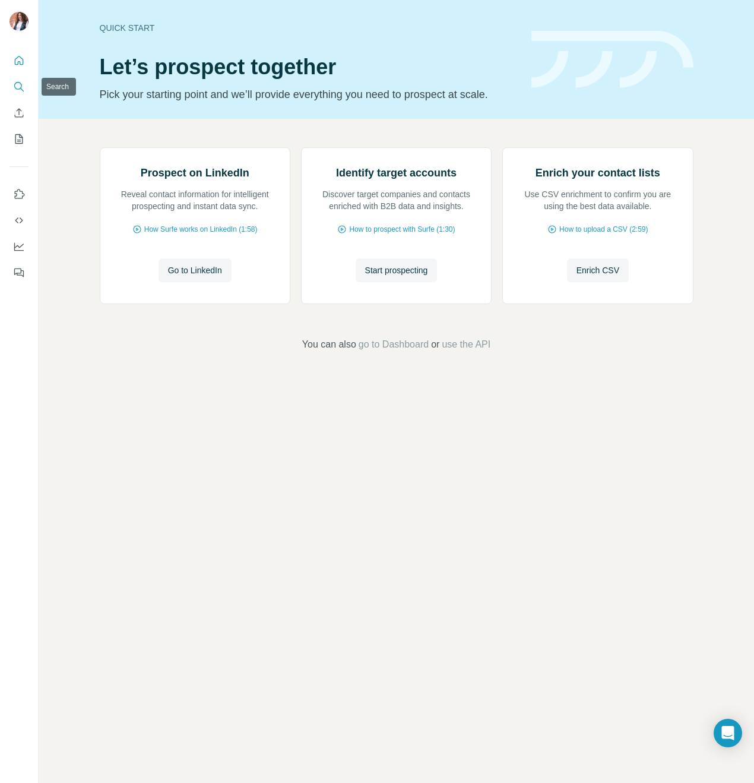
click at [18, 87] on icon "Search" at bounding box center [19, 87] width 12 height 12
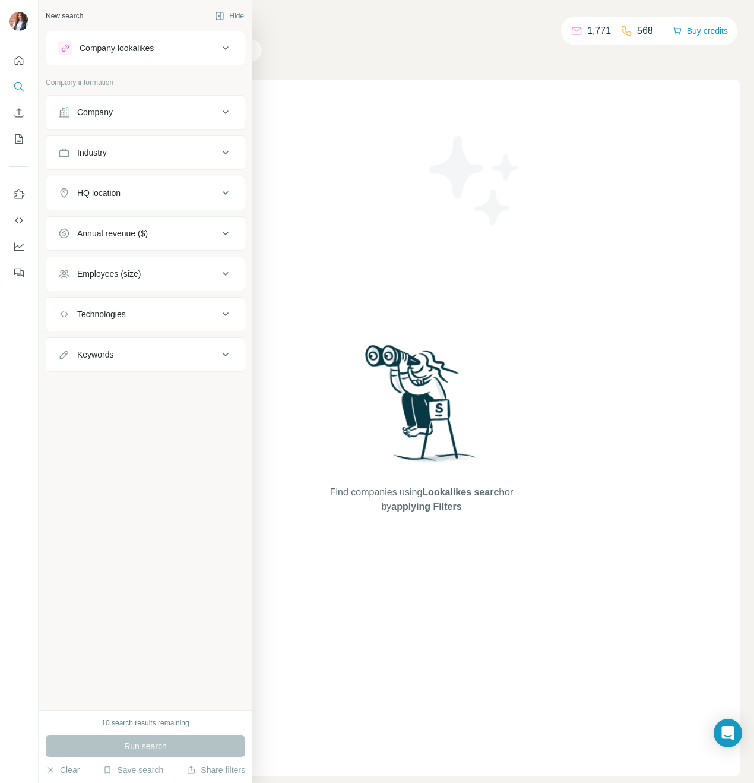
click at [82, 109] on div "Company" at bounding box center [95, 112] width 36 height 12
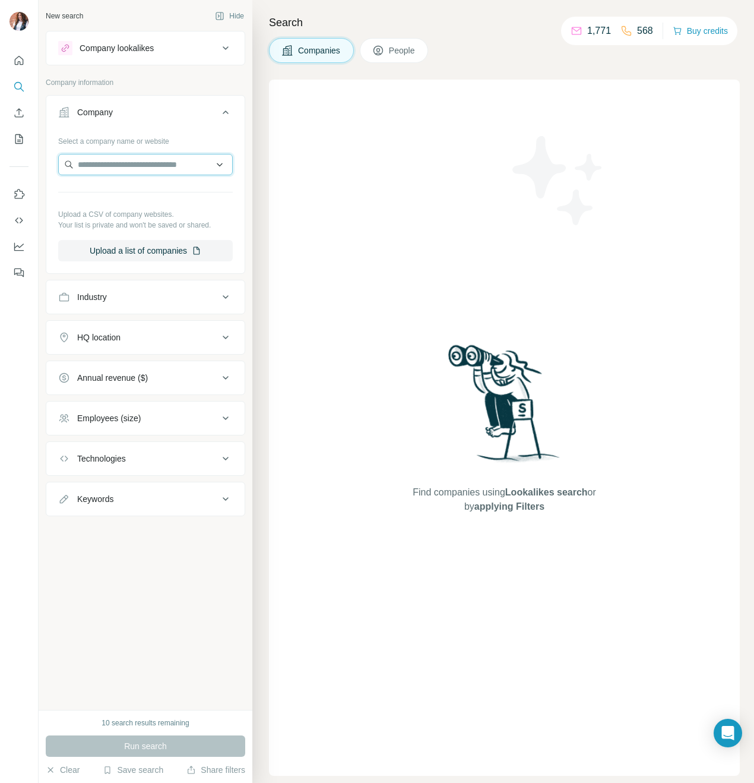
click at [123, 168] on input "text" at bounding box center [145, 164] width 175 height 21
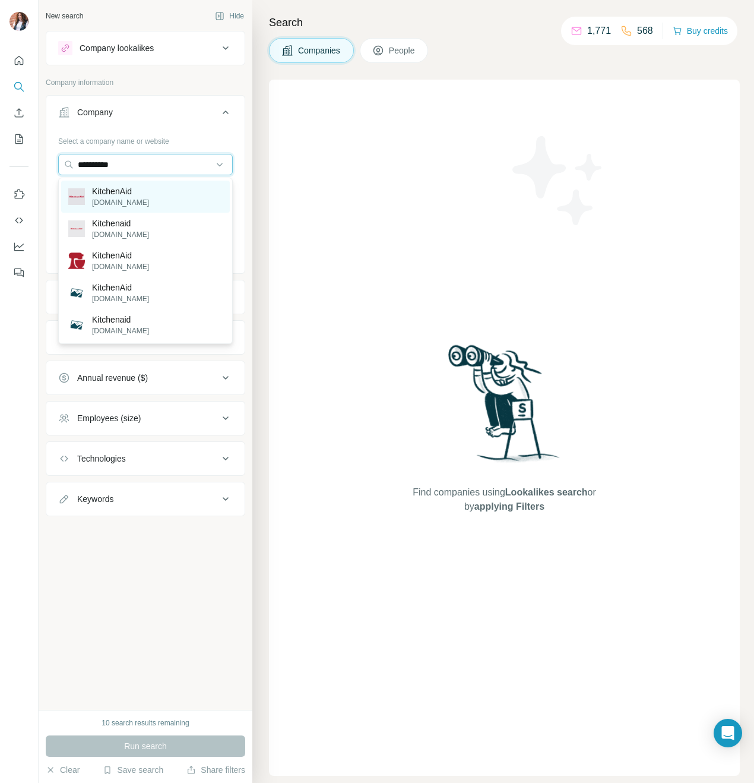
type input "**********"
click at [155, 191] on div "KitchenAid [DOMAIN_NAME]" at bounding box center [145, 197] width 169 height 32
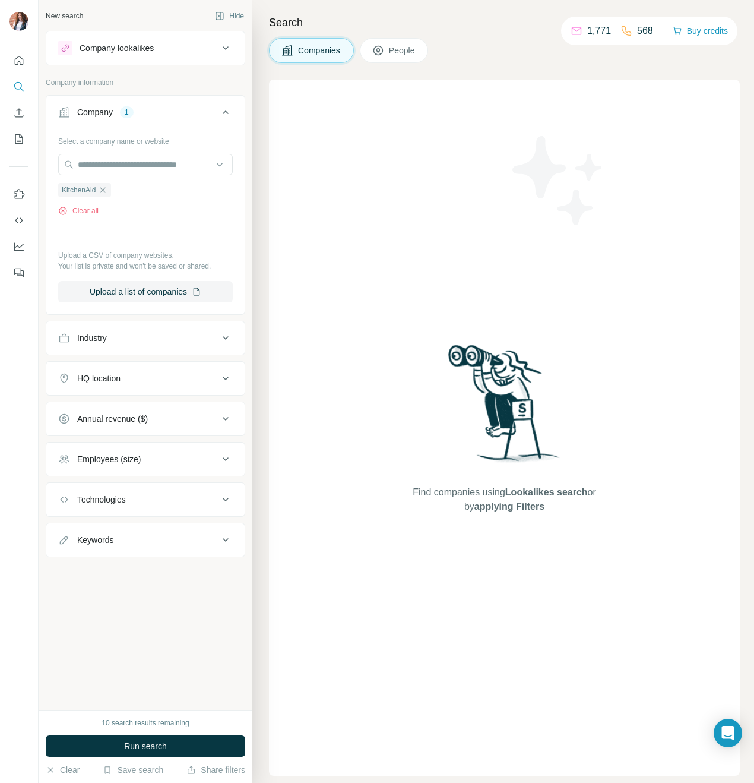
click at [155, 368] on button "HQ location" at bounding box center [145, 378] width 198 height 29
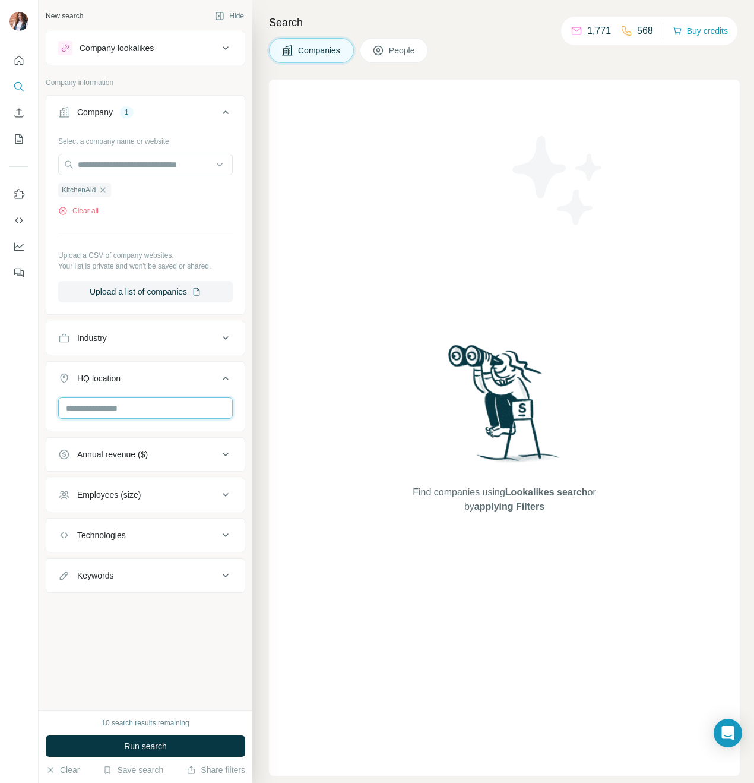
click at [184, 412] on input "text" at bounding box center [145, 407] width 175 height 21
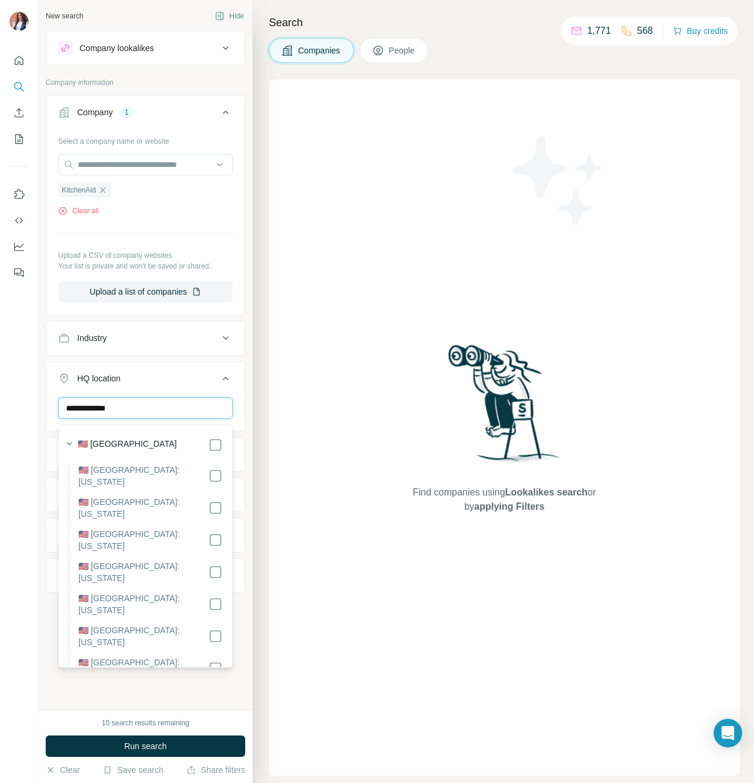
type input "**********"
click at [214, 384] on div "HQ location 1" at bounding box center [138, 378] width 160 height 12
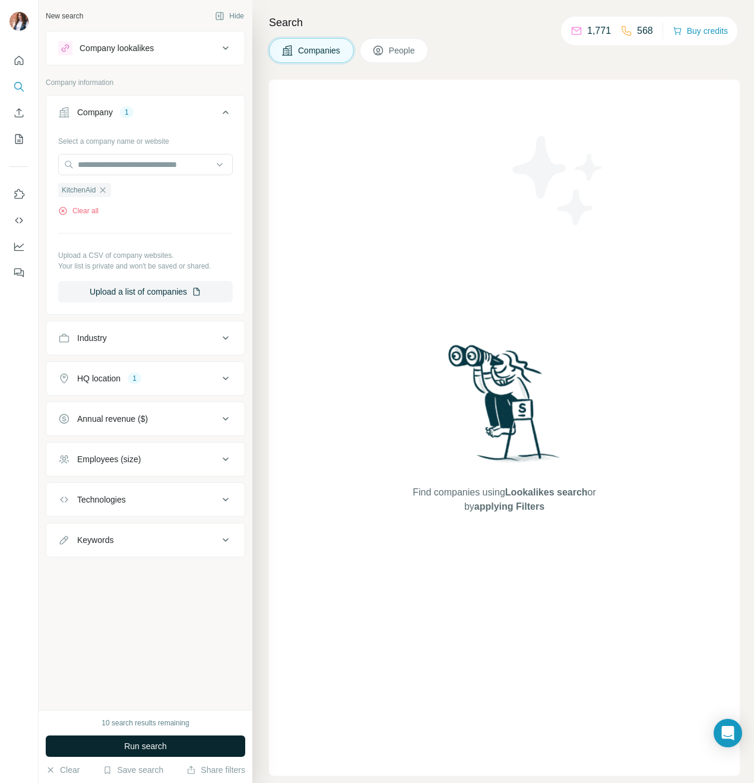
click at [124, 748] on span "Run search" at bounding box center [145, 746] width 43 height 12
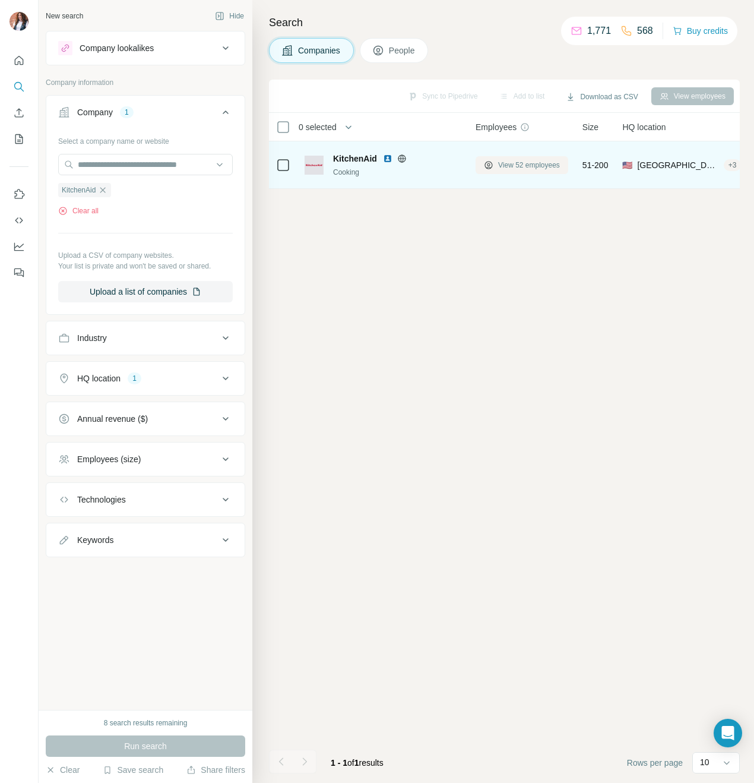
click at [505, 167] on span "View 52 employees" at bounding box center [529, 165] width 62 height 11
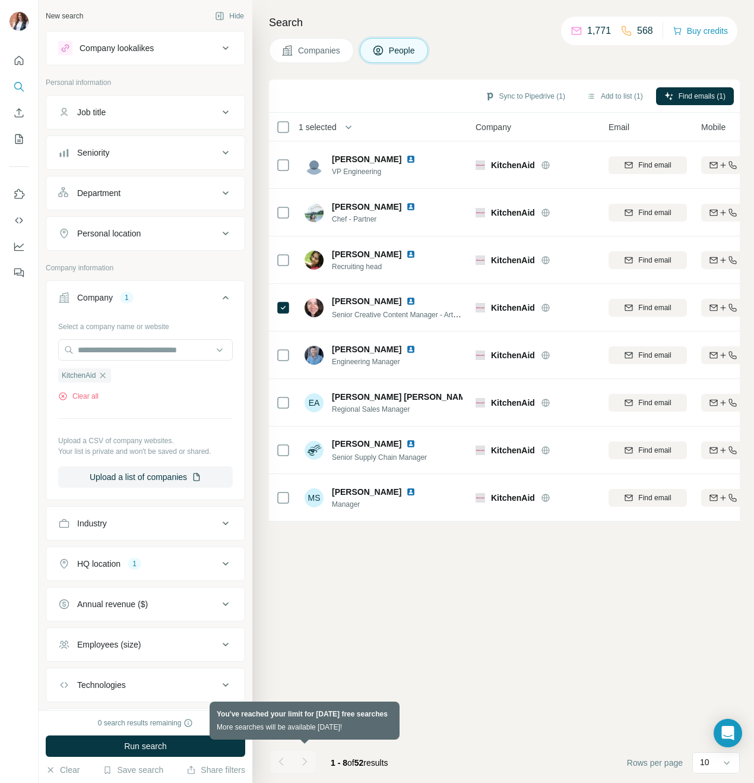
click at [306, 761] on div at bounding box center [305, 762] width 24 height 24
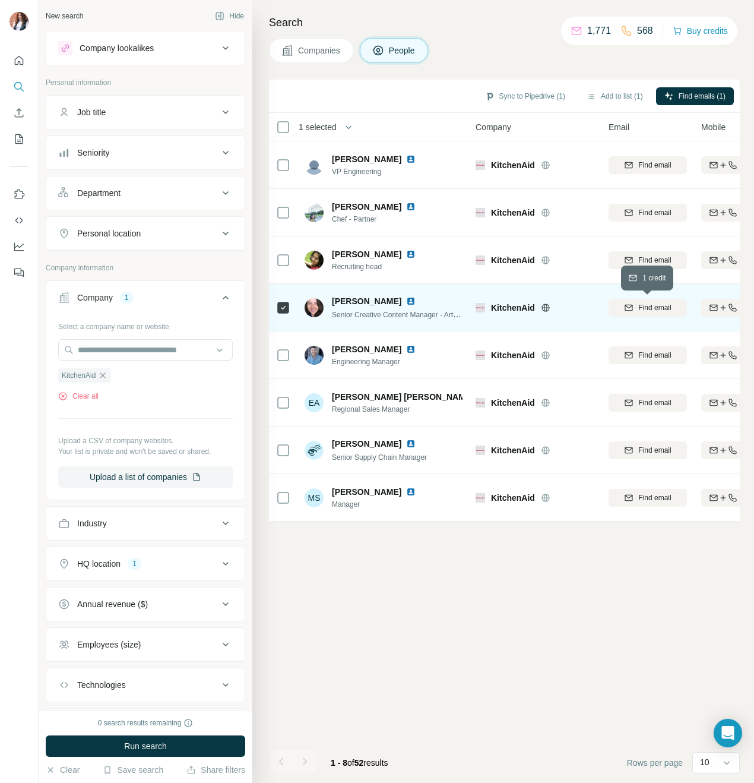
click at [639, 314] on button "Find email" at bounding box center [648, 308] width 78 height 18
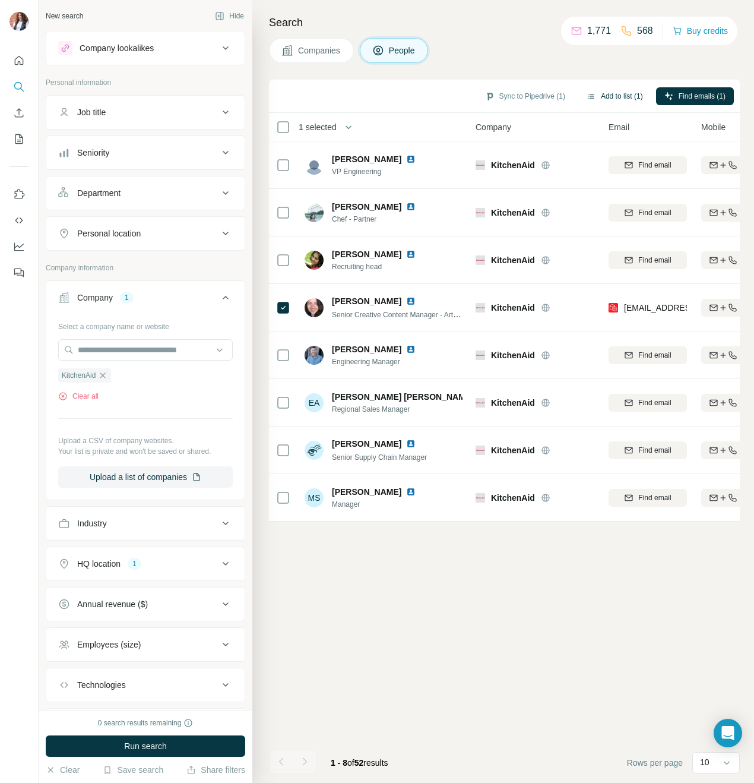
click at [614, 94] on button "Add to list (1)" at bounding box center [615, 96] width 73 height 18
click at [606, 96] on button "Add to list (1)" at bounding box center [615, 96] width 73 height 18
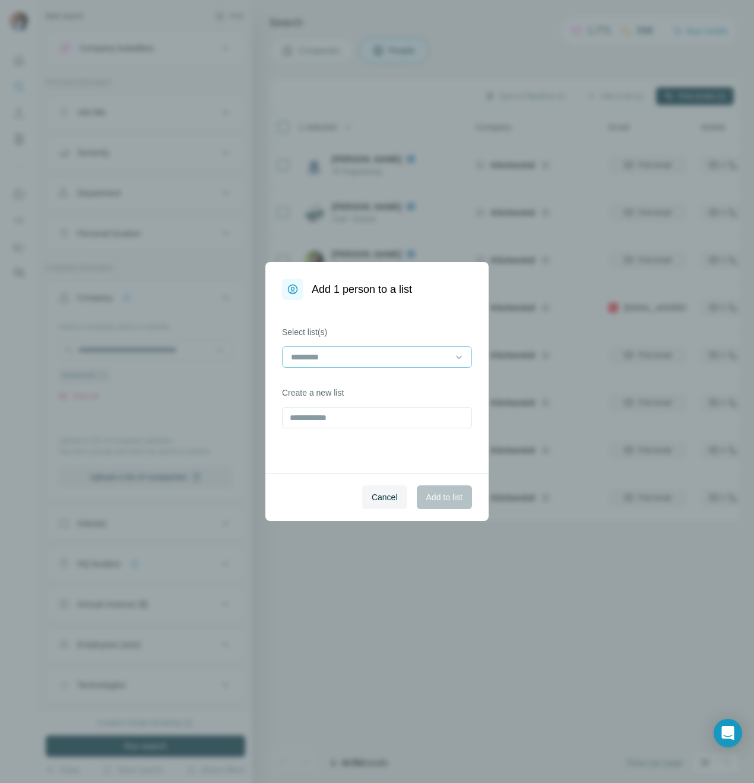
click at [393, 355] on input at bounding box center [370, 357] width 160 height 13
click at [390, 387] on p "Vitamix Lookalikes [DATE]" at bounding box center [340, 384] width 97 height 12
click at [432, 457] on div "Select list(s) Vitamix Lookalikes [DATE] Create a new list" at bounding box center [377, 386] width 223 height 173
click at [447, 503] on span "Add to list" at bounding box center [445, 497] width 36 height 12
